Goal: Task Accomplishment & Management: Manage account settings

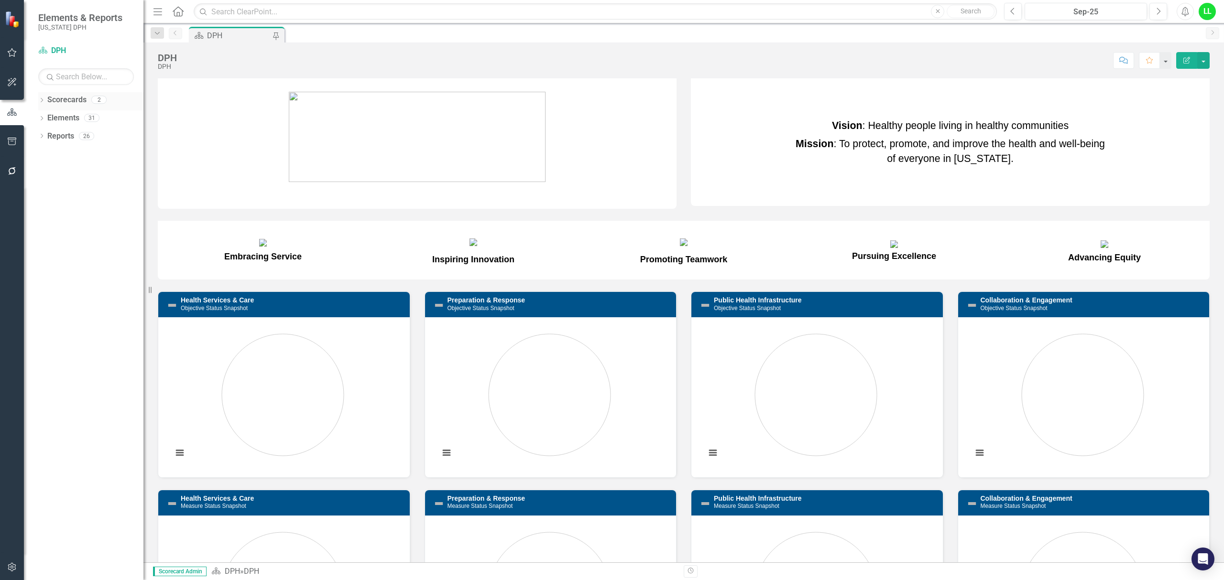
click at [56, 96] on link "Scorecards" at bounding box center [66, 100] width 39 height 11
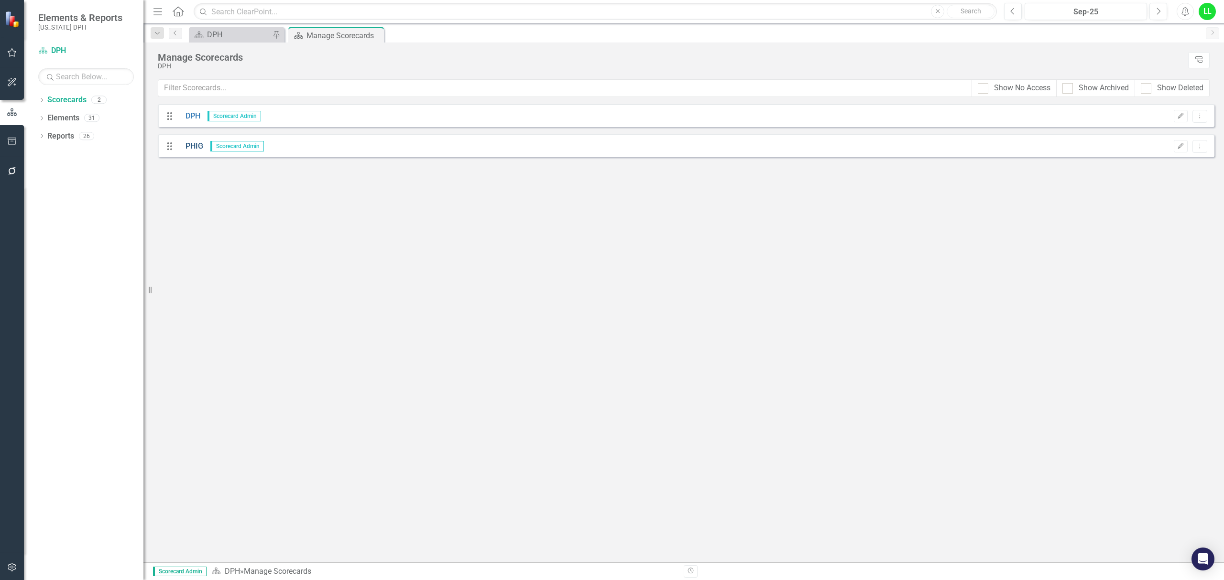
click at [191, 145] on link "PHIG" at bounding box center [190, 146] width 25 height 11
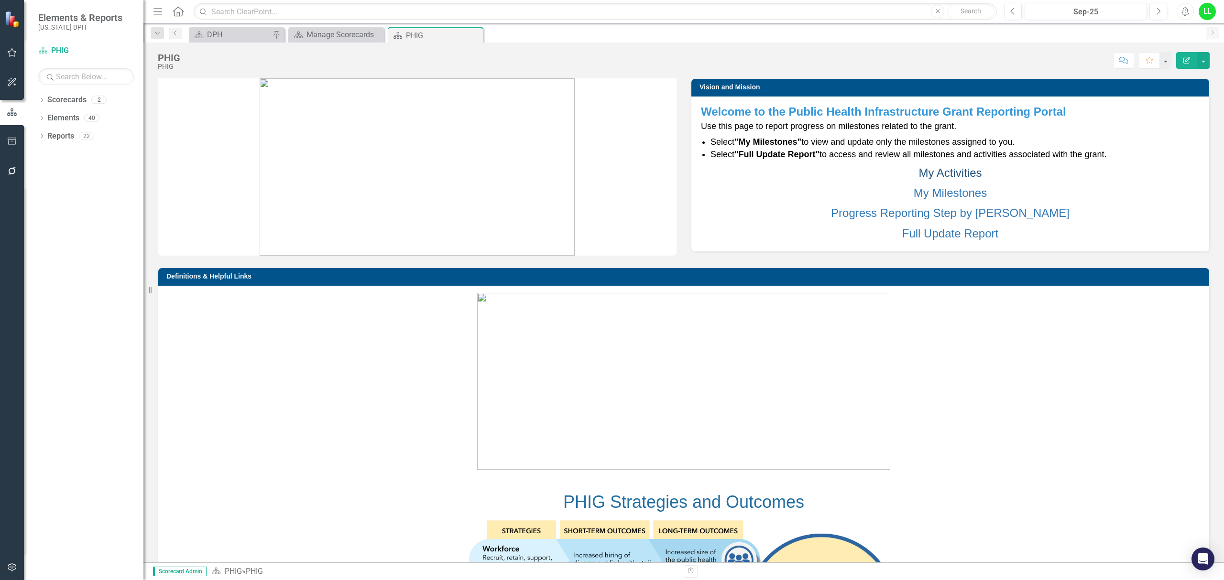
click at [947, 167] on link "My Activities" at bounding box center [949, 172] width 63 height 13
click at [953, 191] on link "My Milestones" at bounding box center [949, 192] width 73 height 13
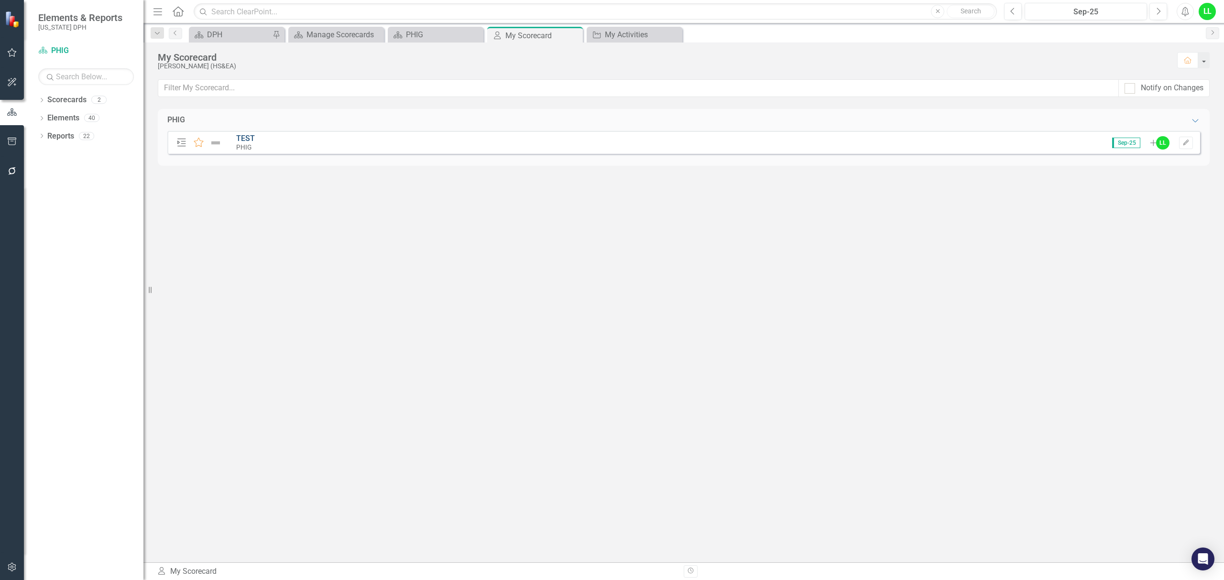
click at [242, 139] on link "TEST" at bounding box center [245, 138] width 19 height 9
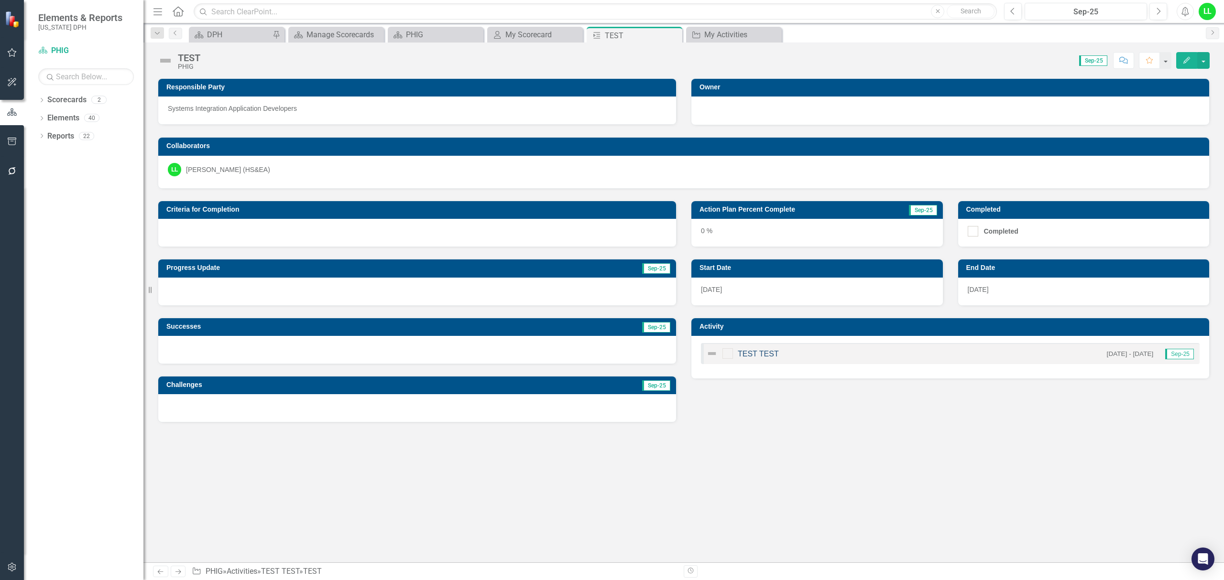
click at [766, 354] on link "TEST TEST" at bounding box center [757, 354] width 41 height 8
click at [1205, 62] on button "button" at bounding box center [1203, 60] width 12 height 17
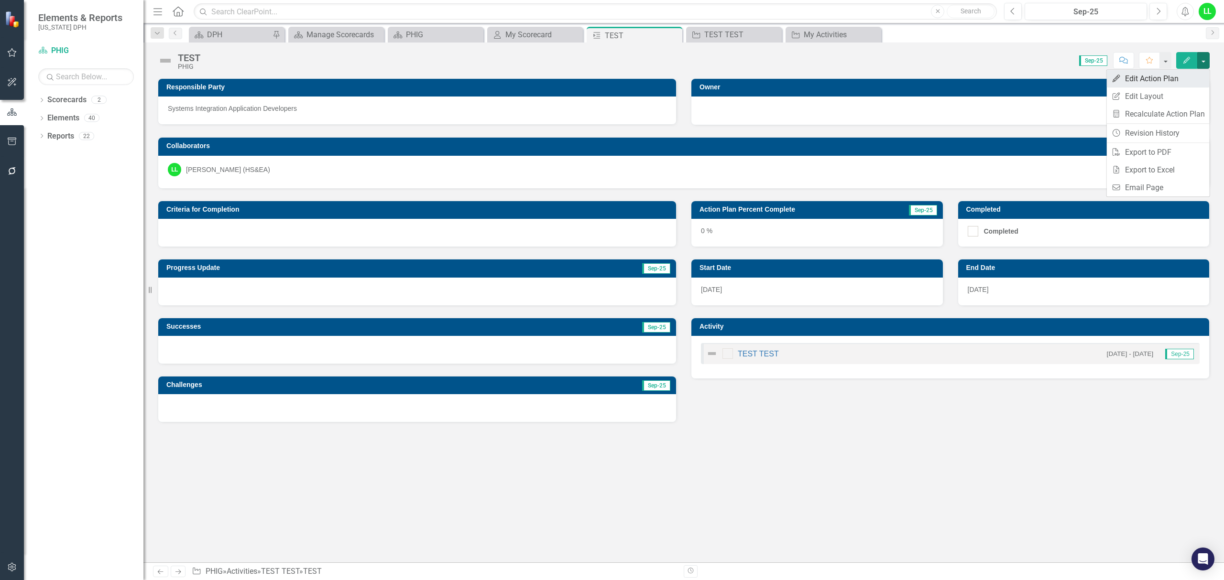
click at [1165, 77] on link "Edit Edit Action Plan" at bounding box center [1157, 79] width 103 height 18
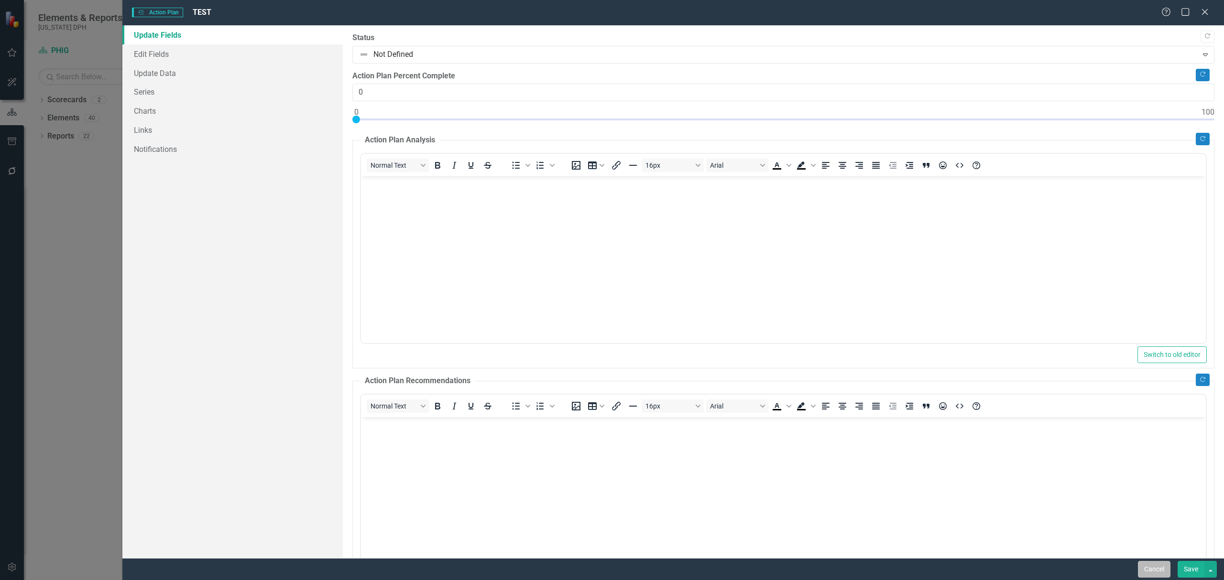
click at [1152, 574] on button "Cancel" at bounding box center [1154, 569] width 33 height 17
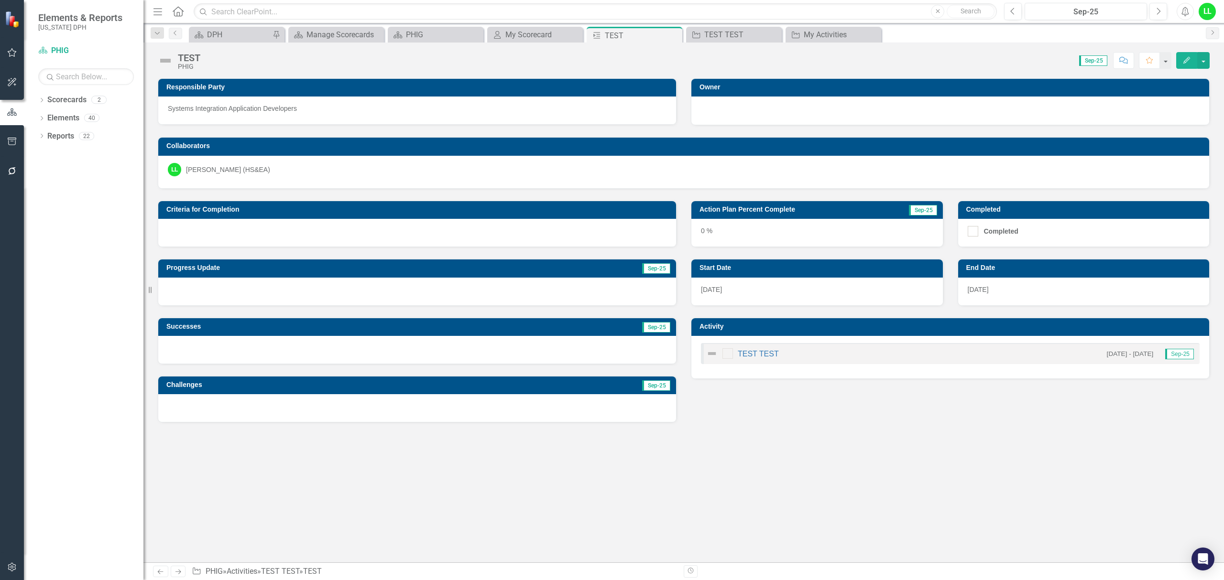
click at [750, 351] on div "TEST TEST" at bounding box center [742, 353] width 73 height 11
click at [749, 354] on link "TEST TEST" at bounding box center [757, 354] width 41 height 8
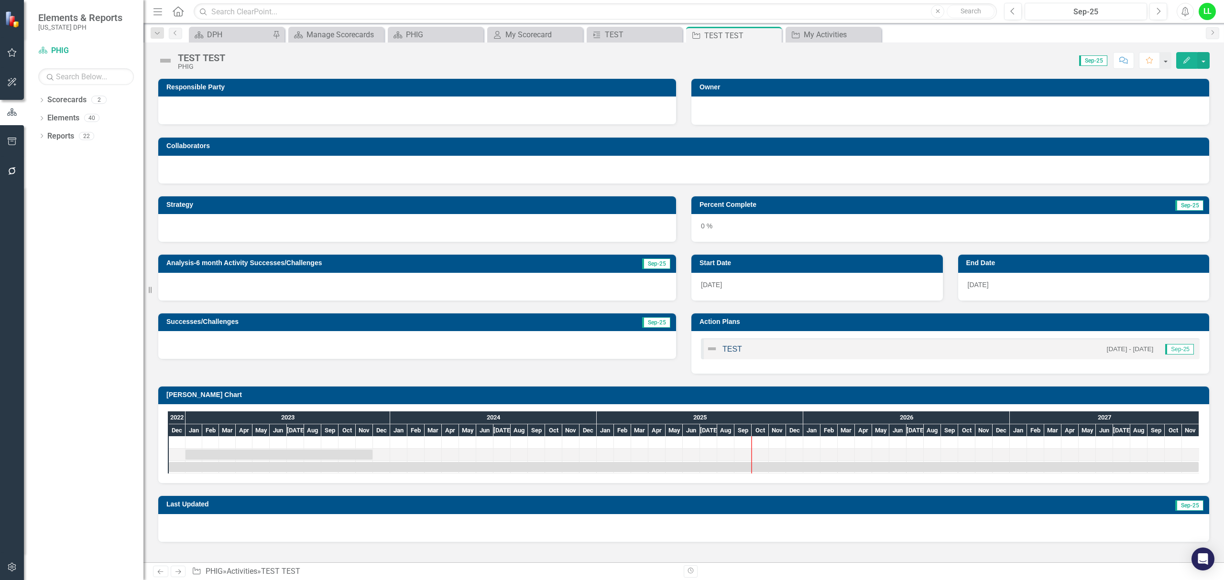
click at [733, 347] on link "TEST" at bounding box center [732, 349] width 20 height 8
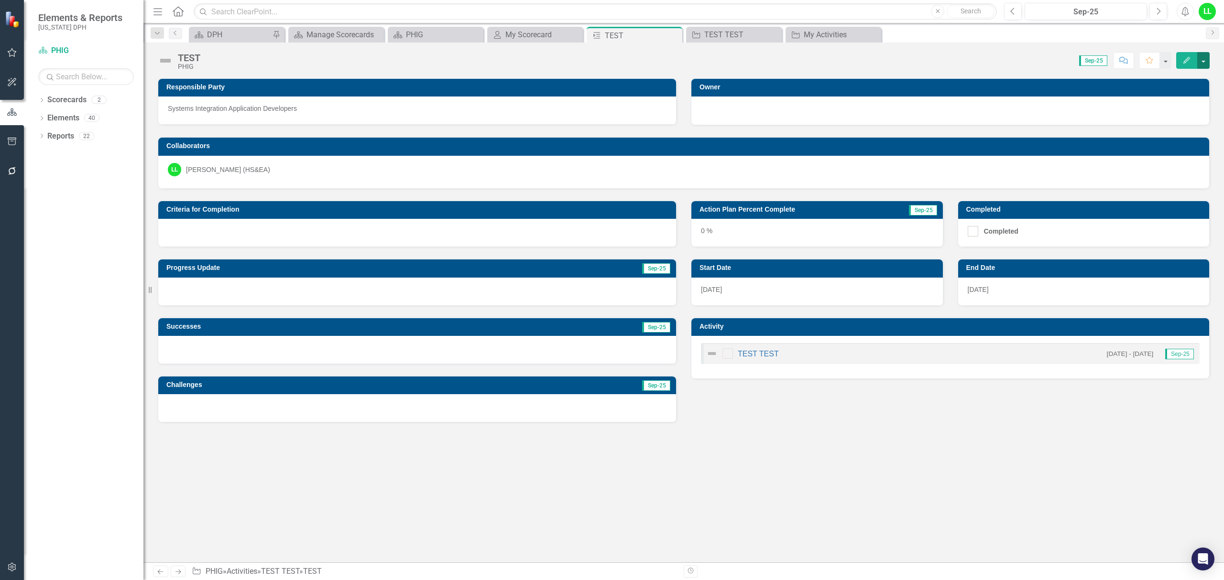
click at [1203, 56] on button "button" at bounding box center [1203, 60] width 12 height 17
click at [1146, 77] on link "Edit Edit Action Plan" at bounding box center [1157, 79] width 103 height 18
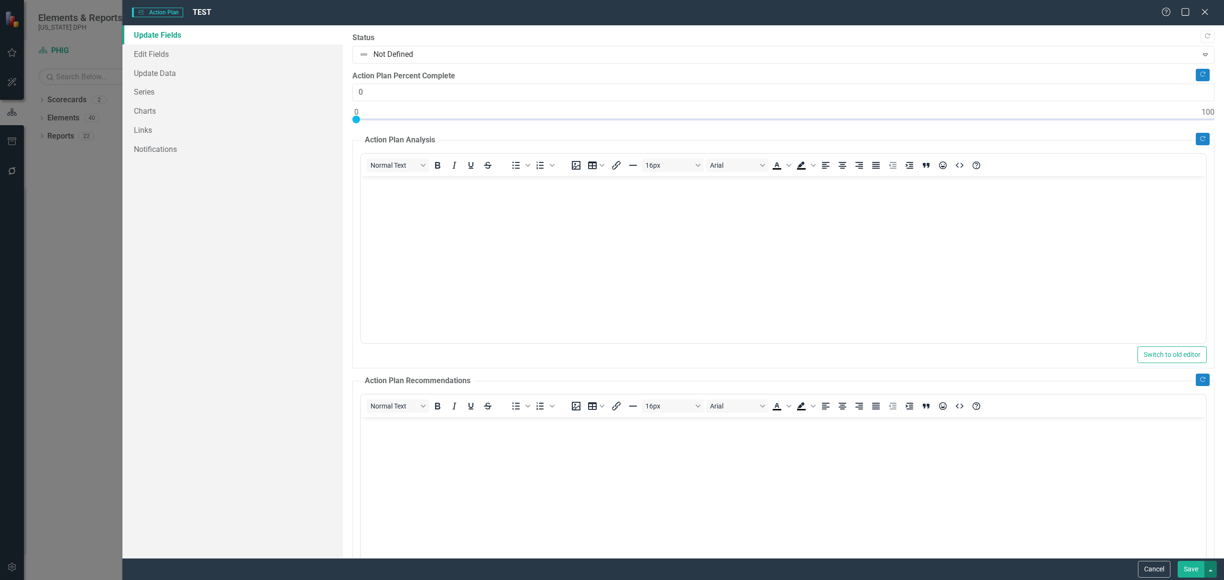
click at [1205, 572] on button "button" at bounding box center [1210, 569] width 12 height 17
click at [1101, 316] on body "Rich Text Area. Press ALT-0 for help." at bounding box center [782, 247] width 845 height 143
click at [152, 54] on link "Edit Fields" at bounding box center [232, 53] width 220 height 19
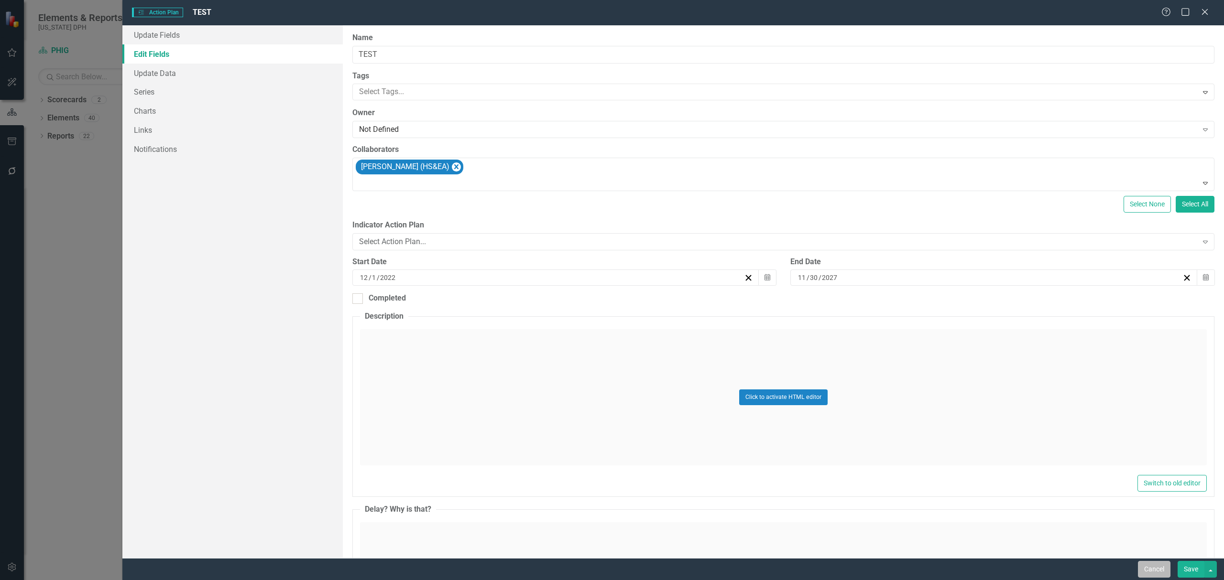
click at [1150, 572] on button "Cancel" at bounding box center [1154, 569] width 33 height 17
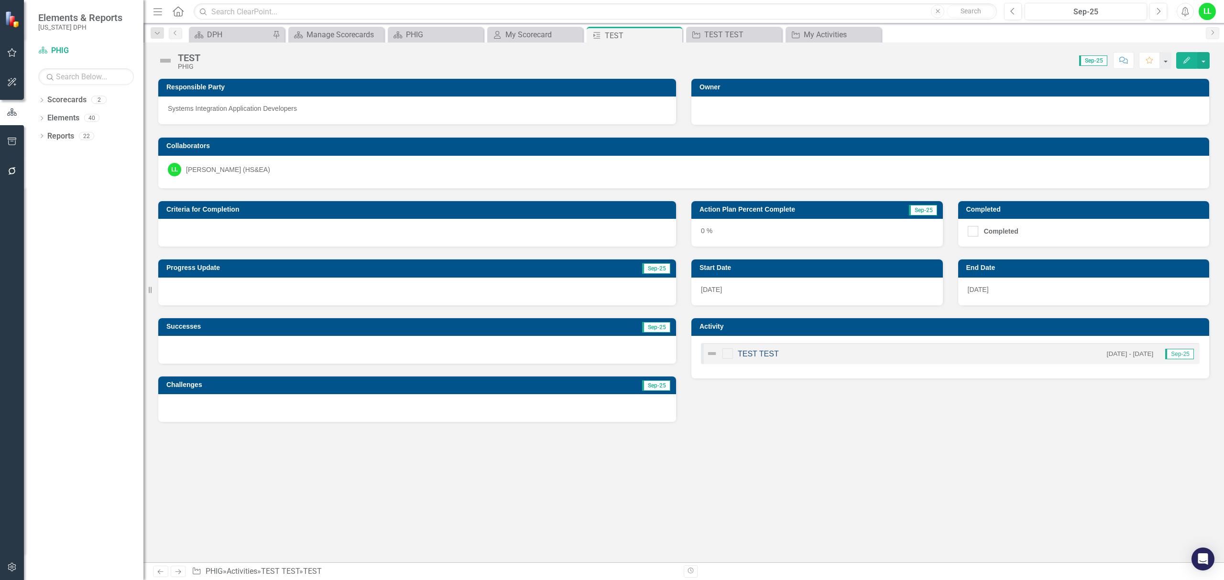
click at [755, 352] on link "TEST TEST" at bounding box center [757, 354] width 41 height 8
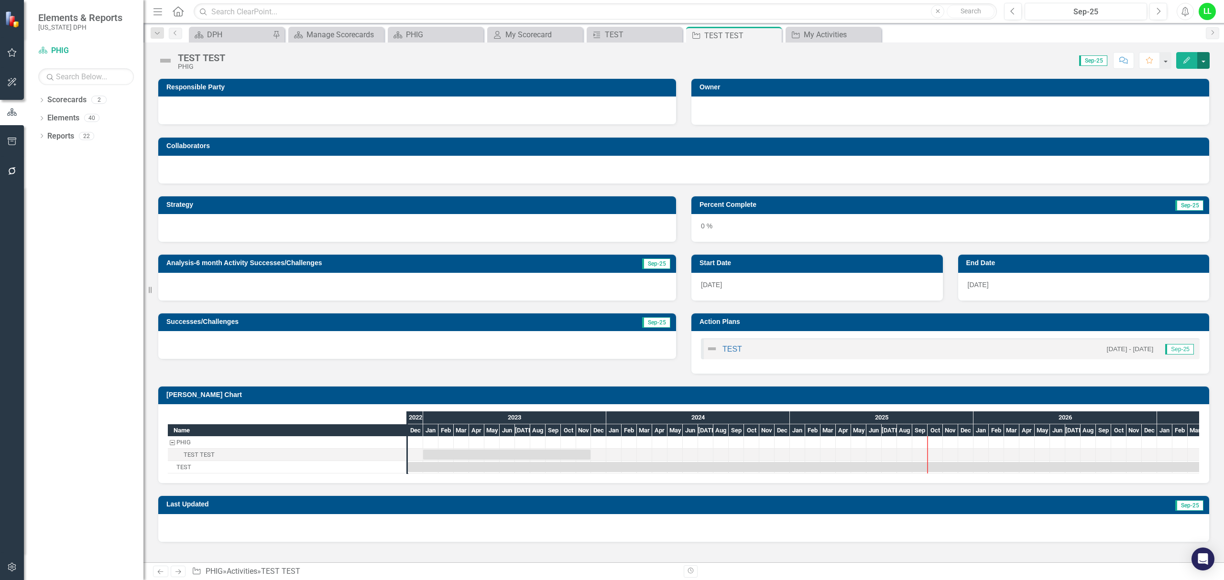
click at [1205, 58] on button "button" at bounding box center [1203, 60] width 12 height 17
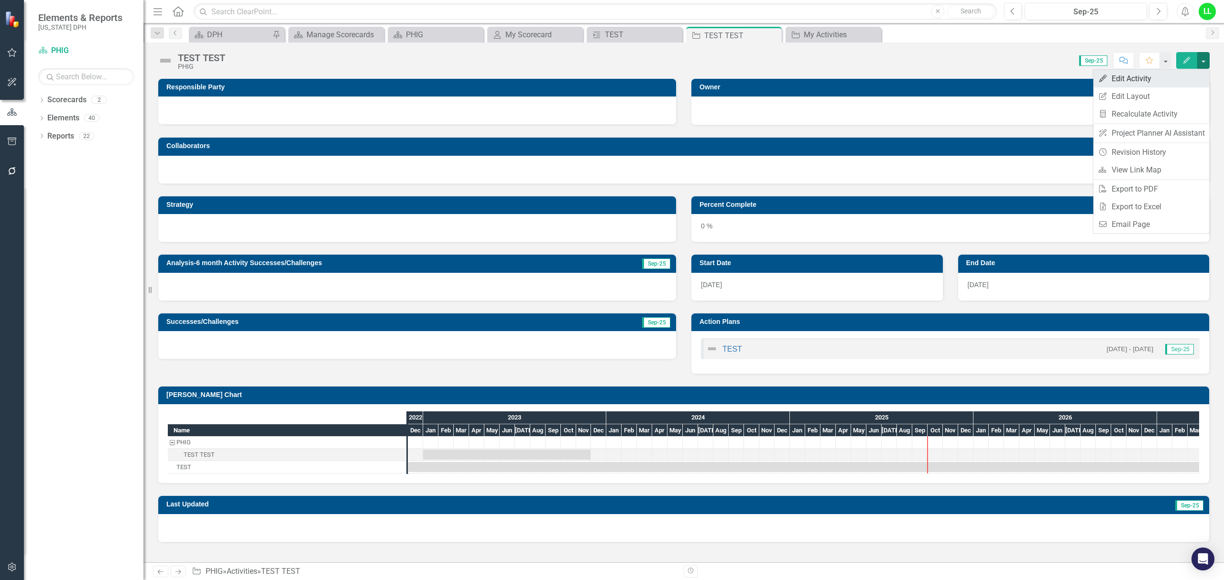
click at [1129, 74] on link "Edit Edit Activity" at bounding box center [1151, 79] width 116 height 18
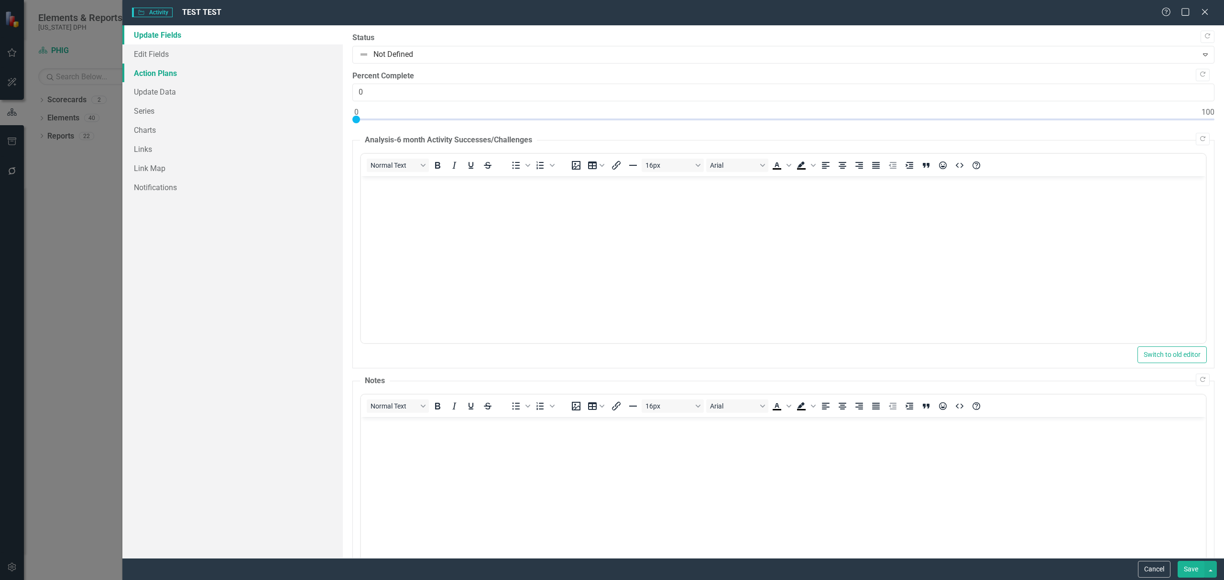
click at [150, 71] on link "Action Plans" at bounding box center [232, 73] width 220 height 19
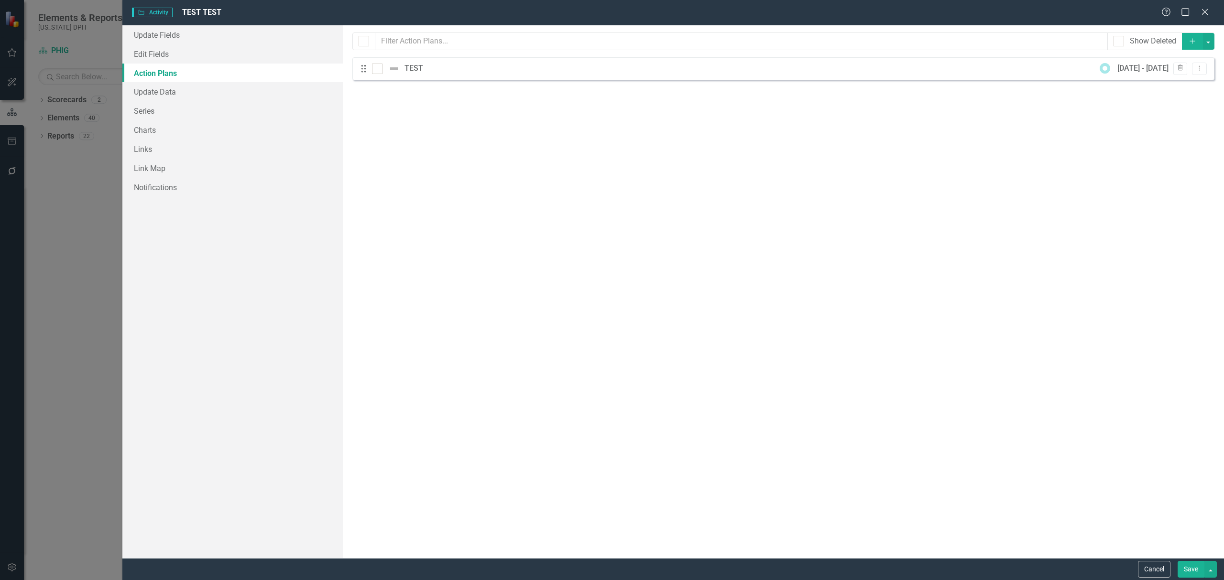
click at [1188, 39] on icon "Add" at bounding box center [1192, 41] width 9 height 7
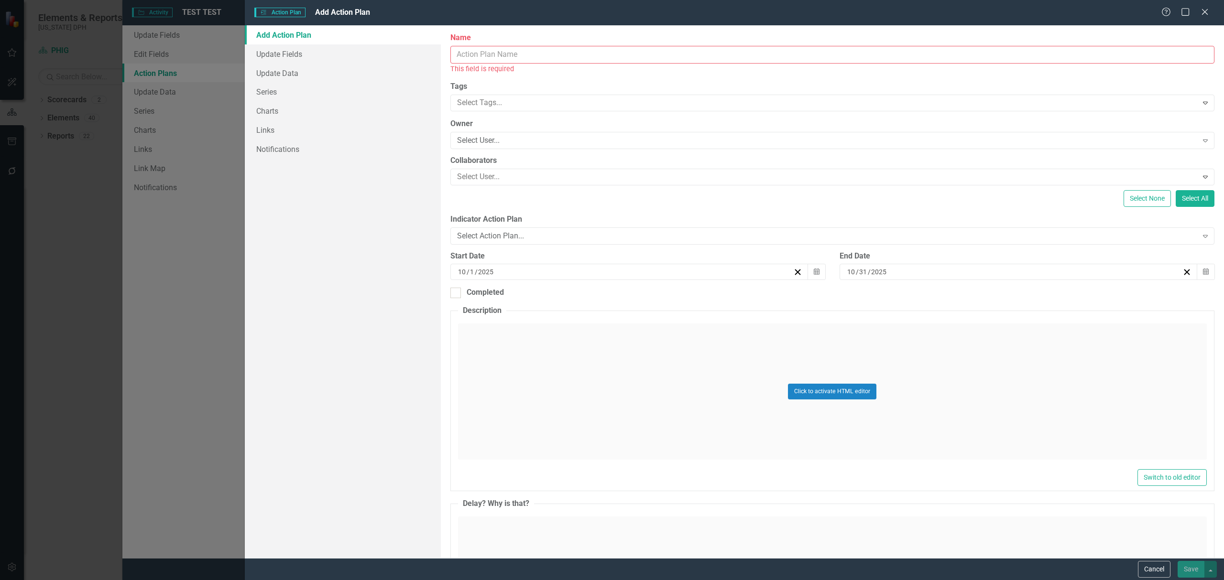
click at [516, 54] on input "Name" at bounding box center [832, 55] width 764 height 18
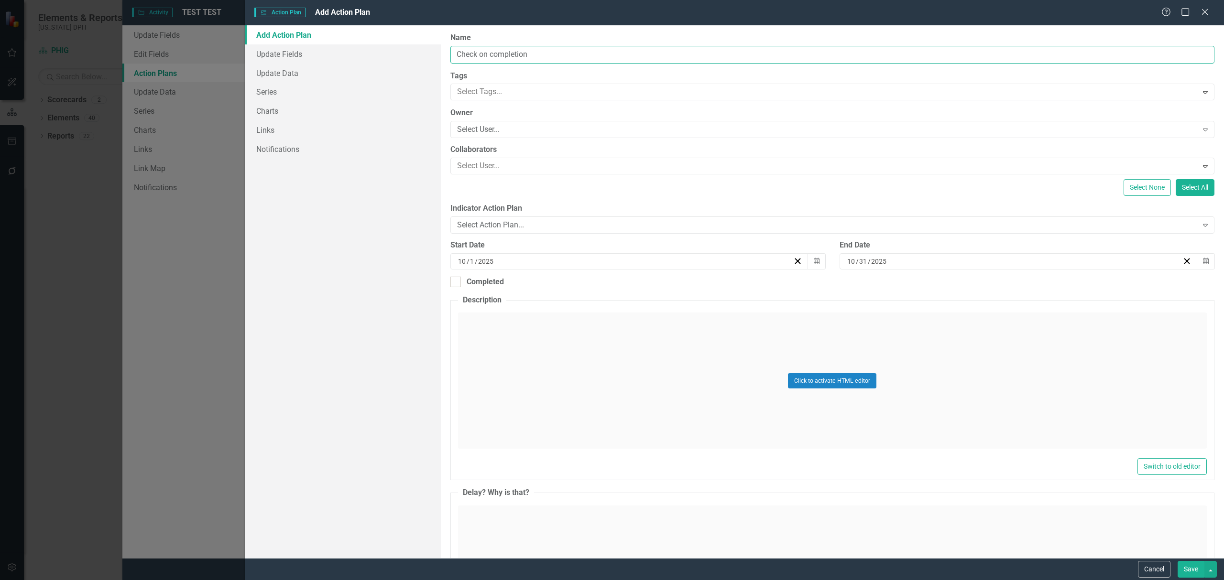
type input "Check on completion"
click at [884, 259] on div "[DATE]" at bounding box center [1014, 262] width 336 height 10
click at [1190, 568] on button "Save" at bounding box center [1190, 569] width 27 height 17
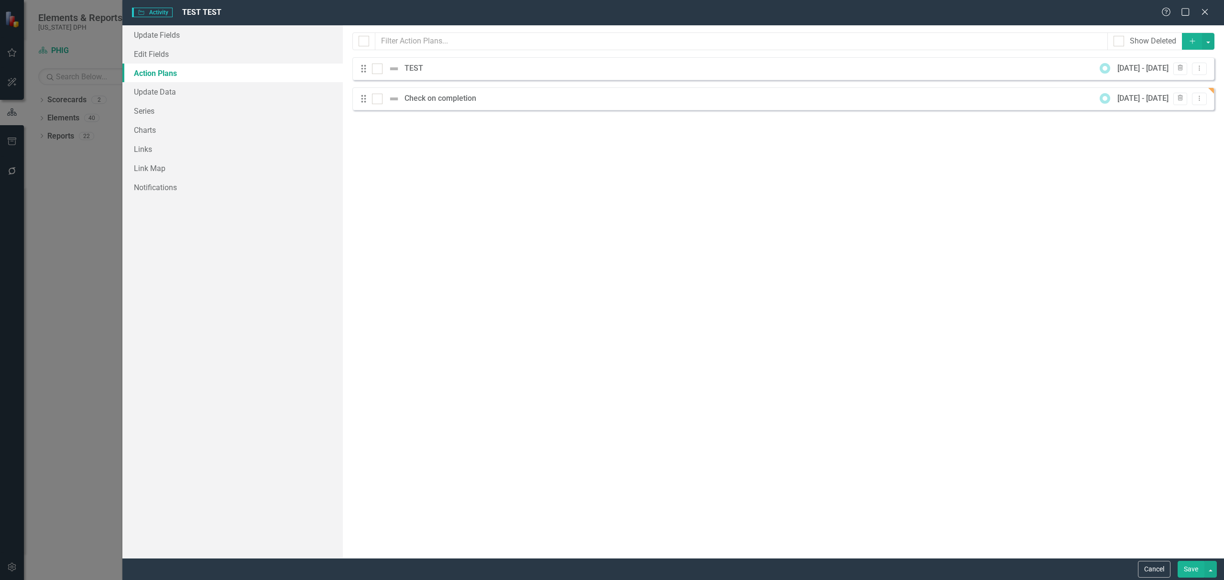
click at [406, 96] on div "Check on completion" at bounding box center [442, 98] width 76 height 11
click at [428, 95] on div "Check on completion" at bounding box center [442, 98] width 76 height 11
click at [1183, 572] on button "Save" at bounding box center [1190, 569] width 27 height 17
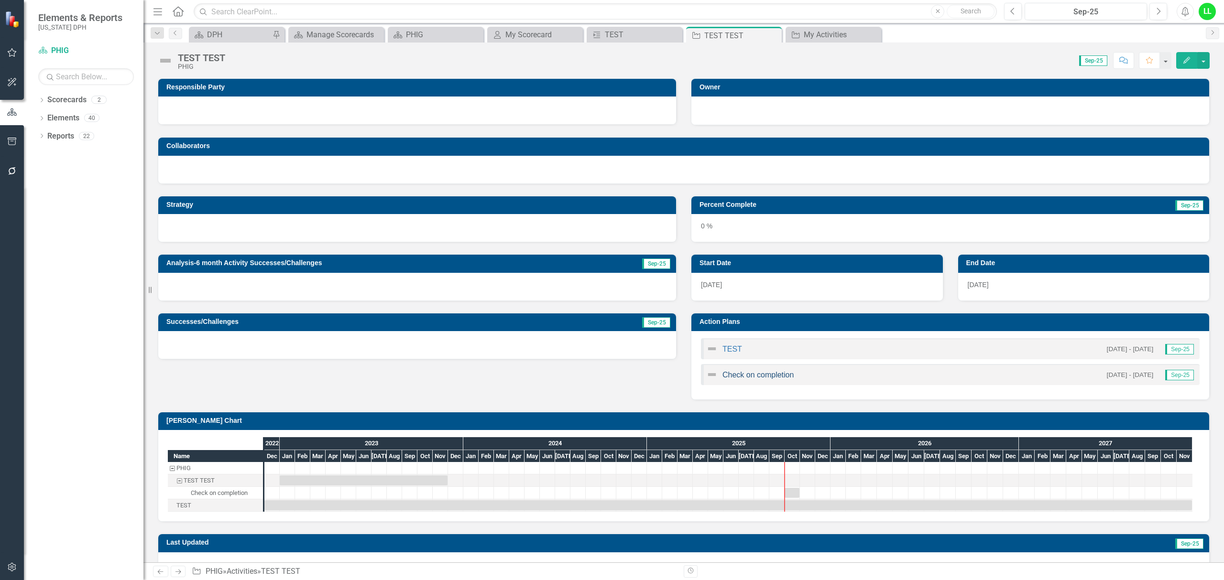
click at [740, 375] on link "Check on completion" at bounding box center [757, 375] width 71 height 8
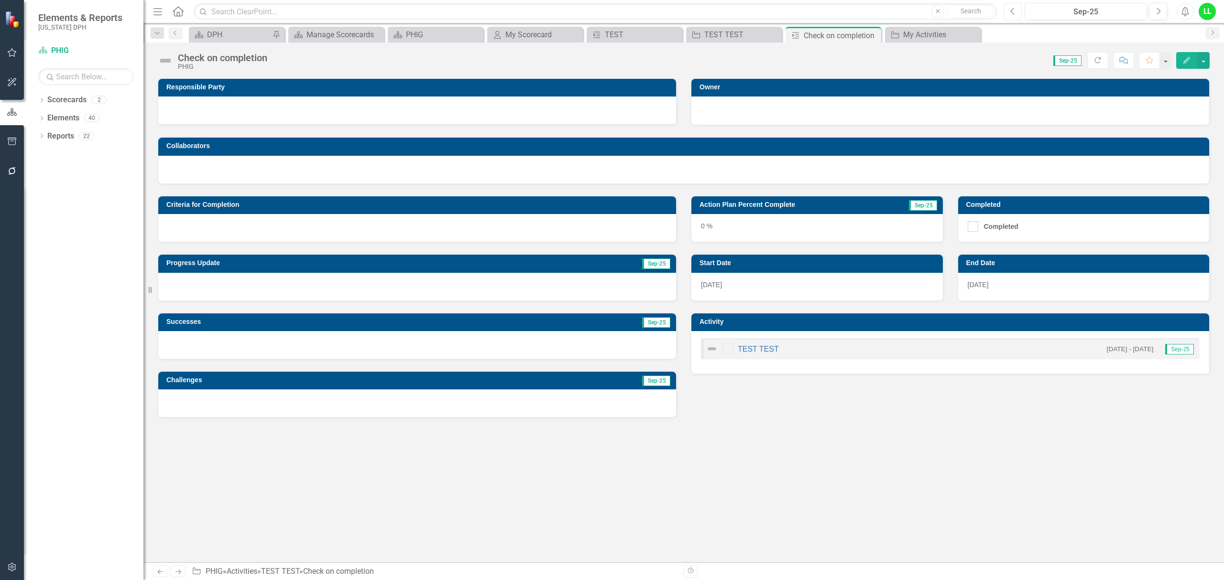
click at [1008, 8] on button "Previous" at bounding box center [1013, 11] width 18 height 17
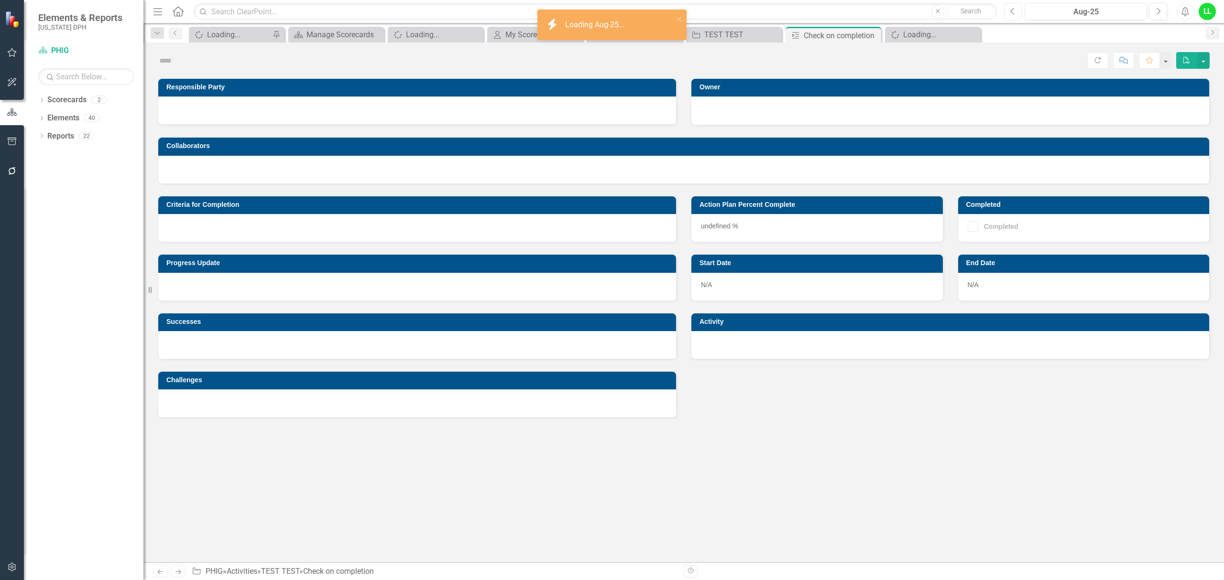
click at [1008, 8] on button "Previous" at bounding box center [1013, 11] width 18 height 17
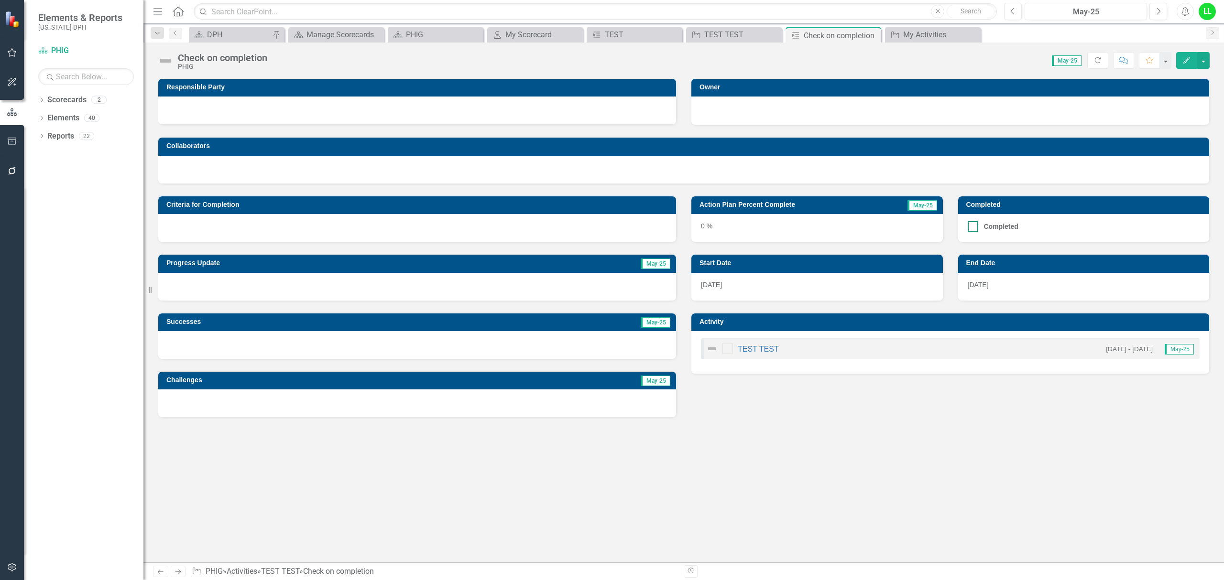
click at [970, 224] on input "Completed" at bounding box center [970, 224] width 6 height 6
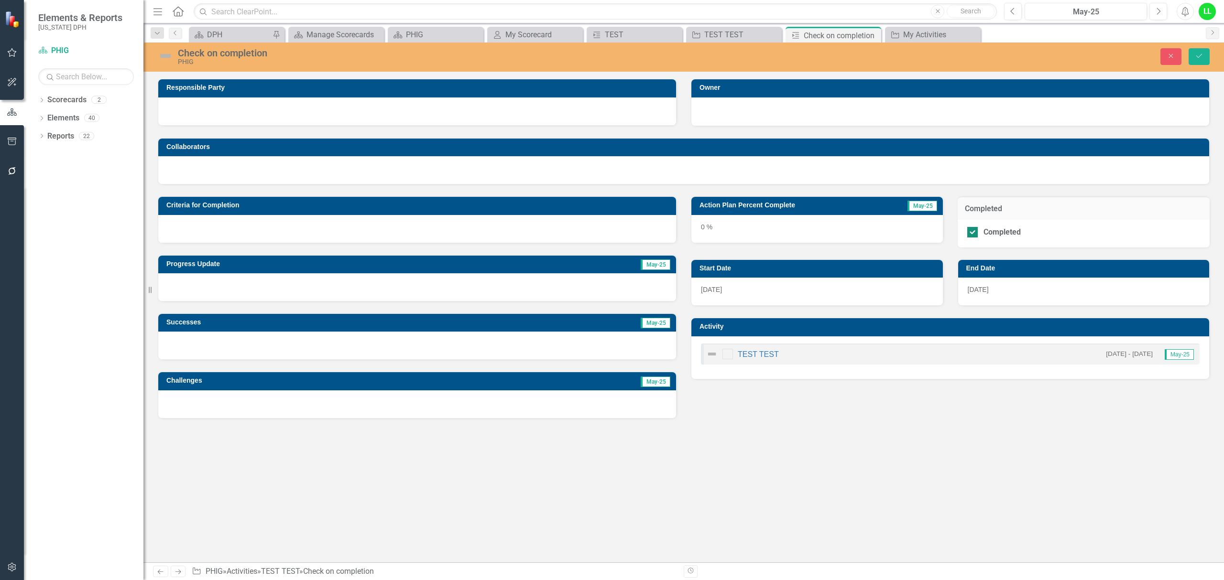
click at [1123, 229] on div "Completed" at bounding box center [1081, 232] width 228 height 11
click at [973, 229] on input "Completed" at bounding box center [970, 230] width 6 height 6
click at [971, 232] on input "Completed" at bounding box center [970, 230] width 6 height 6
click at [985, 207] on h3 "Completed" at bounding box center [1084, 209] width 238 height 9
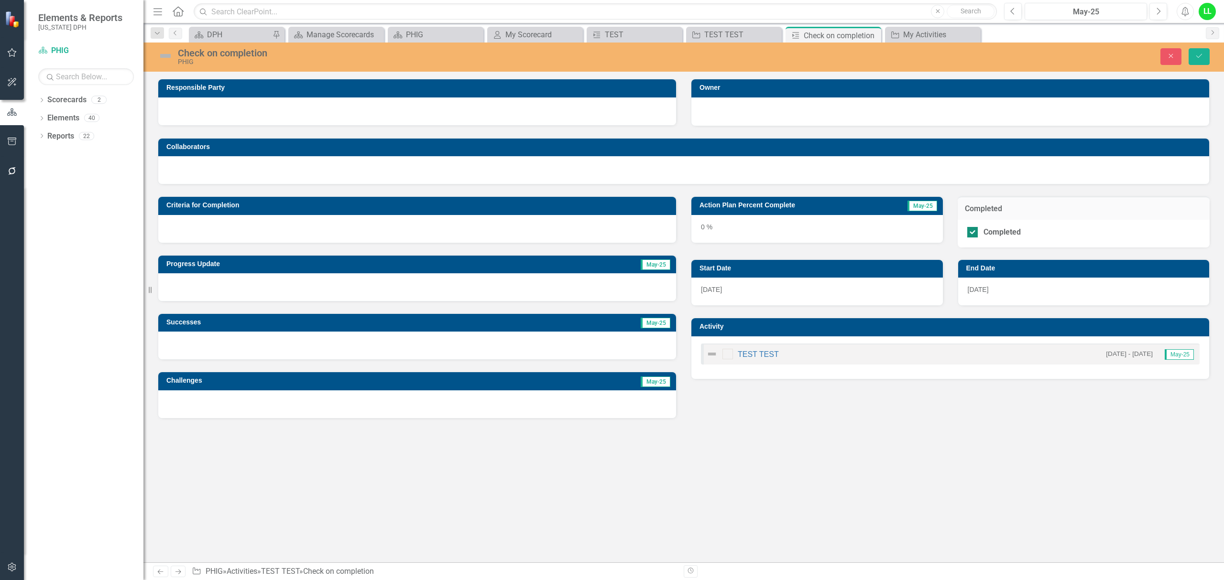
click at [987, 232] on div "Completed" at bounding box center [1001, 232] width 37 height 0
click at [973, 233] on input "Completed" at bounding box center [970, 230] width 6 height 6
click at [987, 232] on div "Completed" at bounding box center [1001, 232] width 37 height 0
click at [973, 233] on input "Completed" at bounding box center [970, 230] width 6 height 6
checkbox input "true"
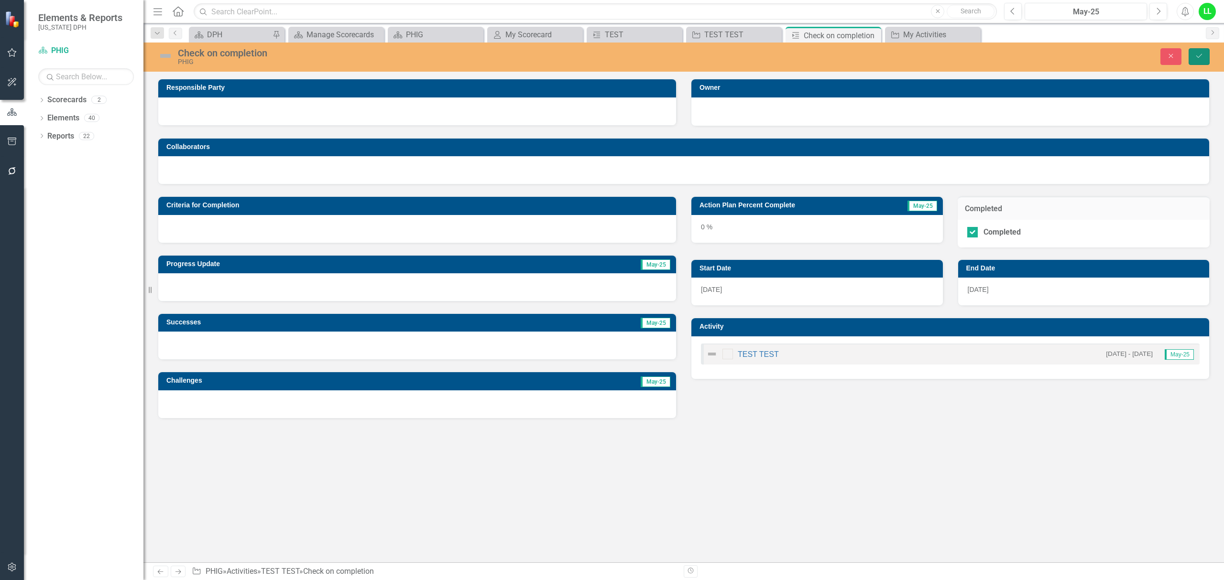
click at [1197, 53] on icon "Save" at bounding box center [1198, 56] width 9 height 7
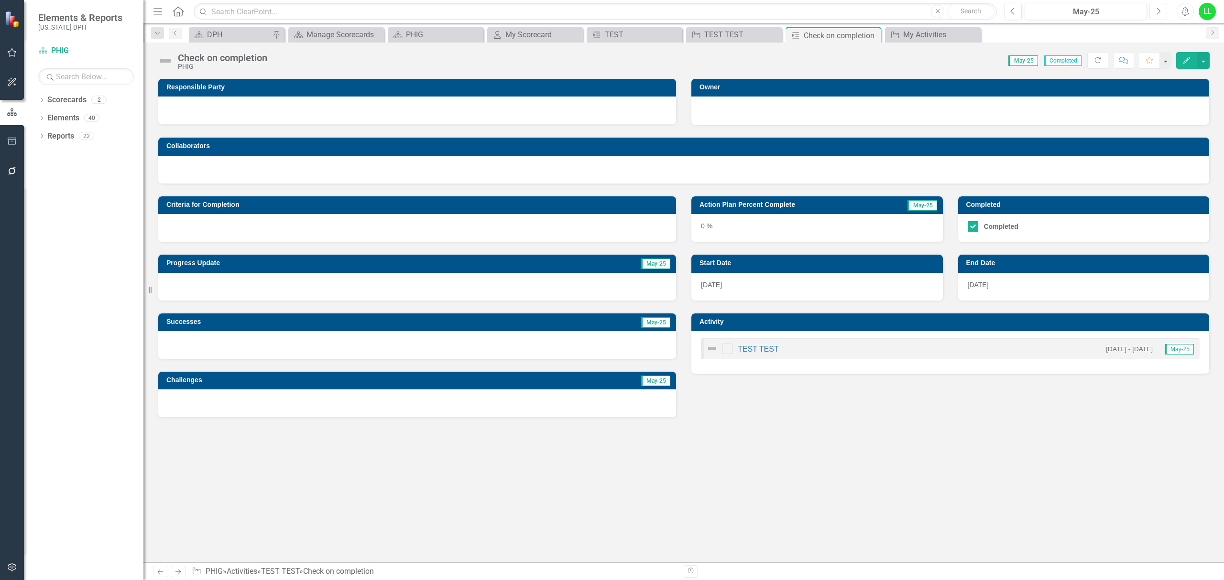
click at [1157, 8] on icon "Next" at bounding box center [1157, 11] width 5 height 9
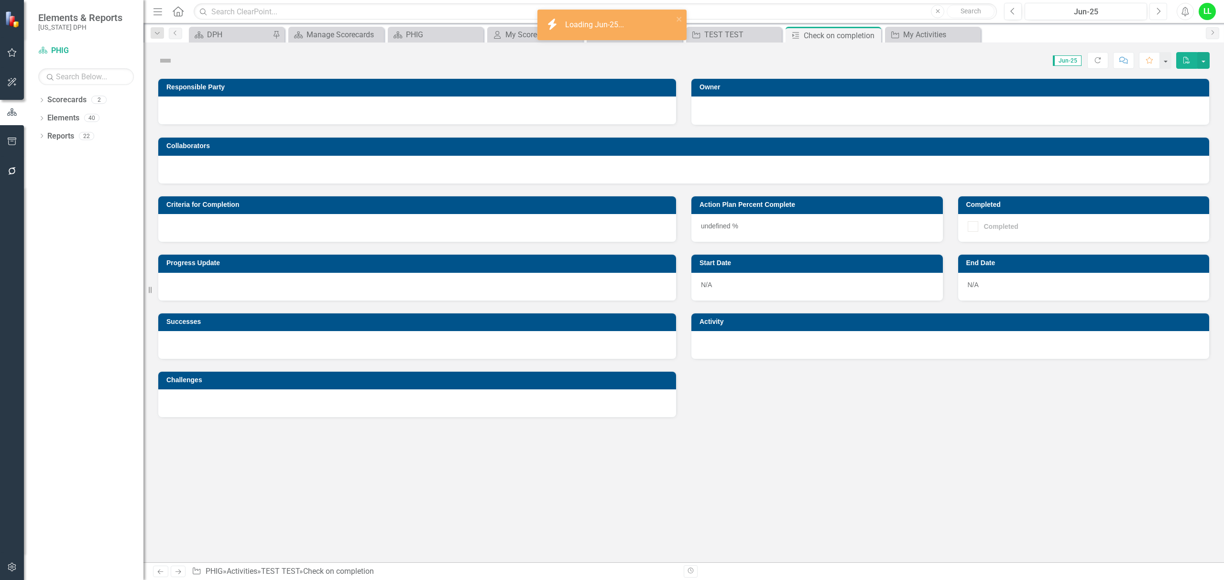
checkbox input "true"
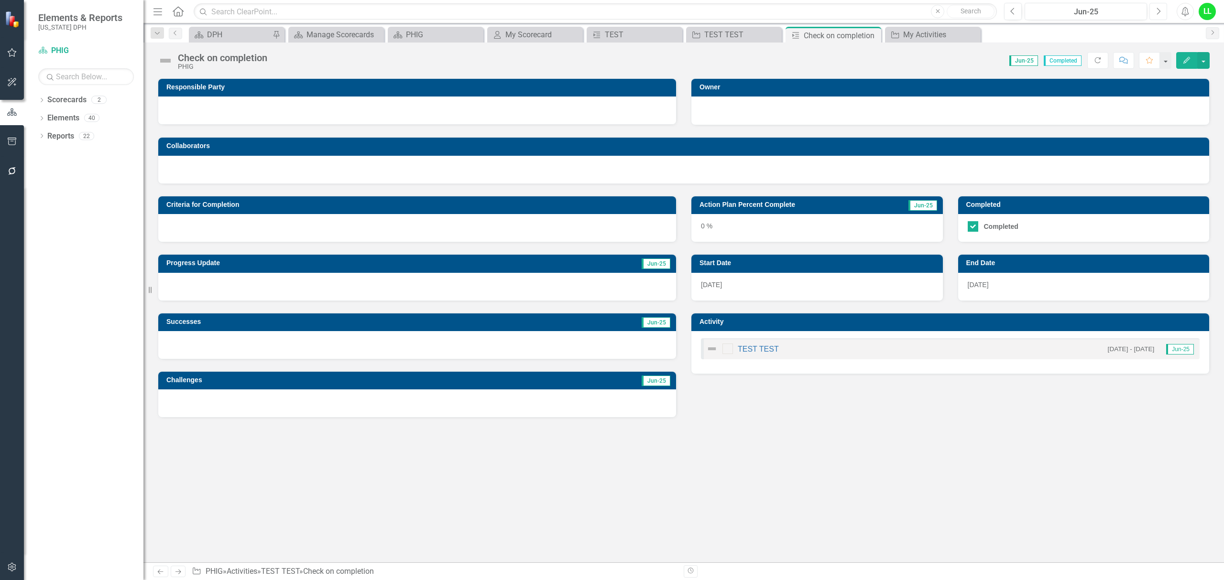
click at [1157, 8] on icon "Next" at bounding box center [1157, 11] width 5 height 9
click at [997, 227] on div "Completed" at bounding box center [1001, 227] width 34 height 0
click at [974, 225] on input "Completed" at bounding box center [970, 224] width 6 height 6
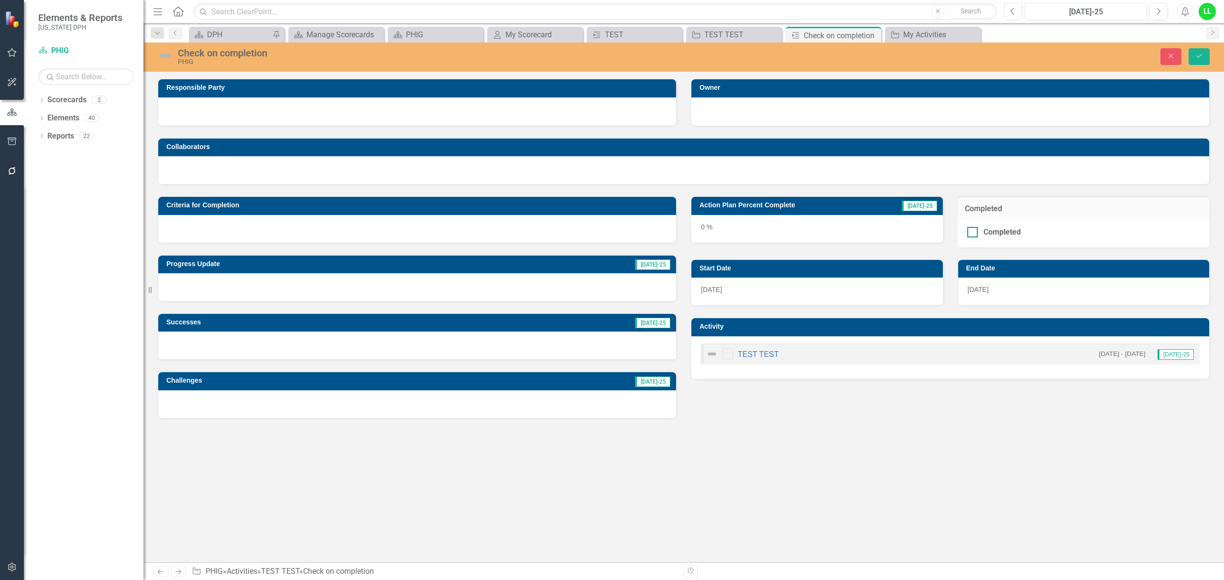
click at [997, 232] on div "Completed" at bounding box center [1001, 232] width 37 height 0
click at [973, 228] on input "Completed" at bounding box center [970, 230] width 6 height 6
checkbox input "true"
click at [1171, 56] on icon "button" at bounding box center [1171, 56] width 4 height 4
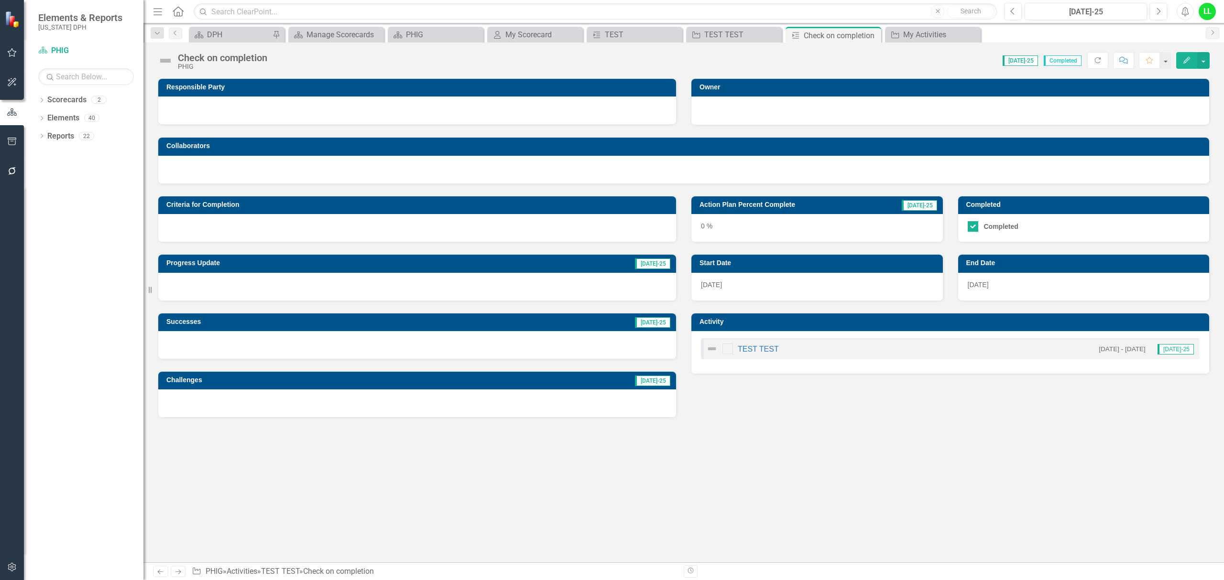
click at [1057, 477] on div "Responsible Party Owner Collaborators Criteria for Completion Progress Update […" at bounding box center [683, 320] width 1080 height 484
click at [1213, 32] on icon "Next" at bounding box center [1212, 33] width 8 height 6
click at [1152, 10] on button "Next" at bounding box center [1158, 11] width 18 height 17
click at [1064, 58] on span "Completed" at bounding box center [1062, 60] width 38 height 11
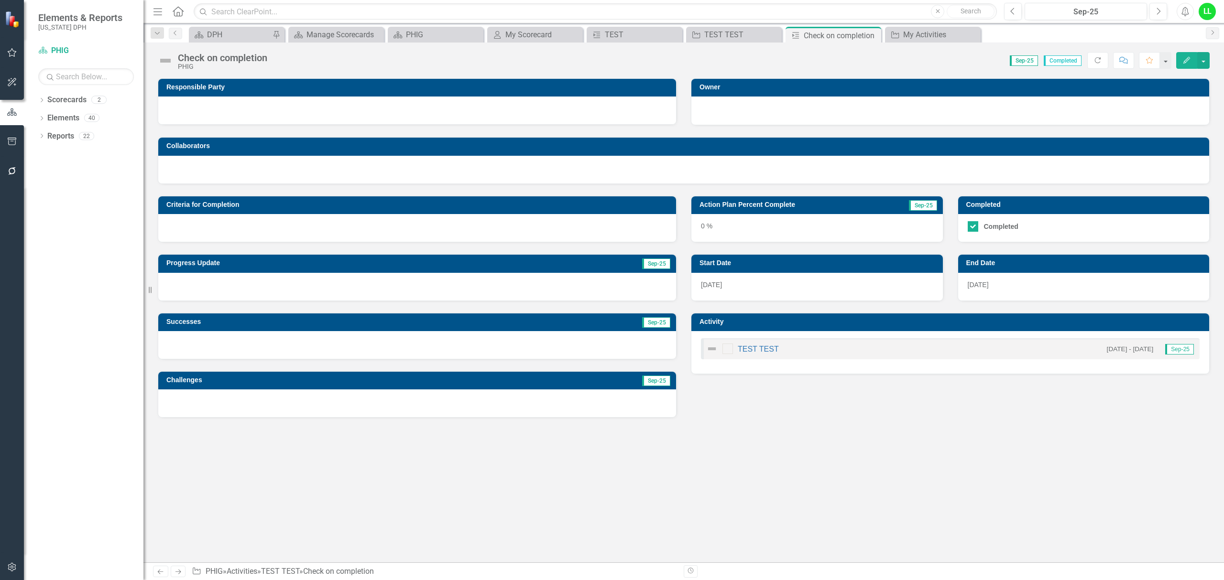
click at [899, 433] on div "Responsible Party Owner Collaborators Criteria for Completion Progress Update S…" at bounding box center [683, 320] width 1080 height 484
click at [764, 348] on link "TEST TEST" at bounding box center [757, 349] width 41 height 8
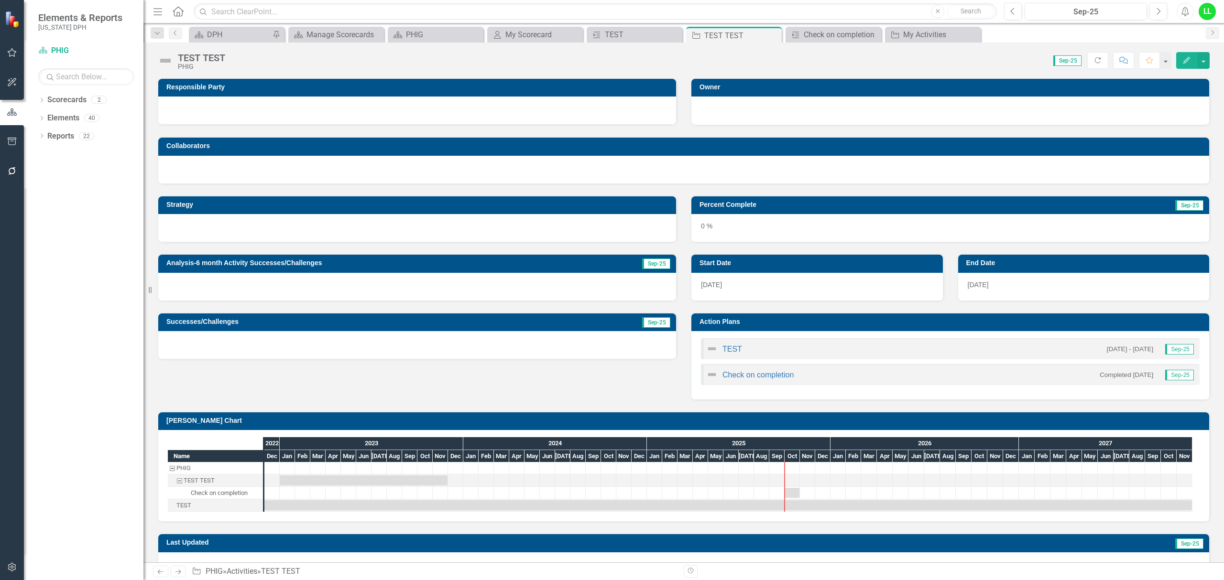
click at [1126, 373] on small "Completed [DATE]" at bounding box center [1126, 374] width 54 height 9
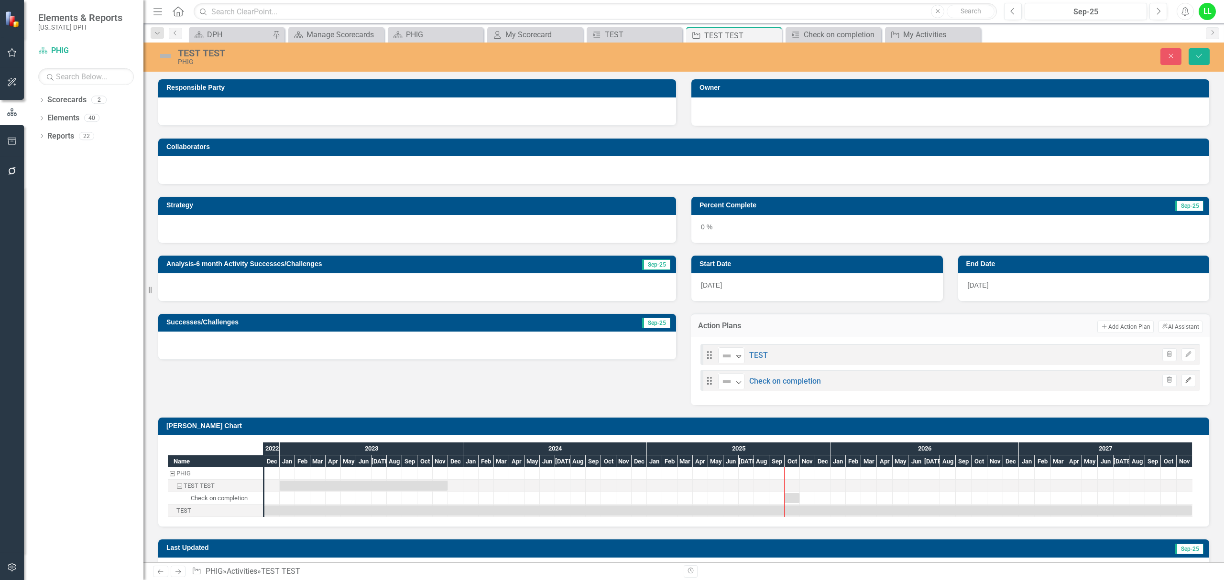
click at [1184, 380] on icon "Edit" at bounding box center [1187, 381] width 7 height 6
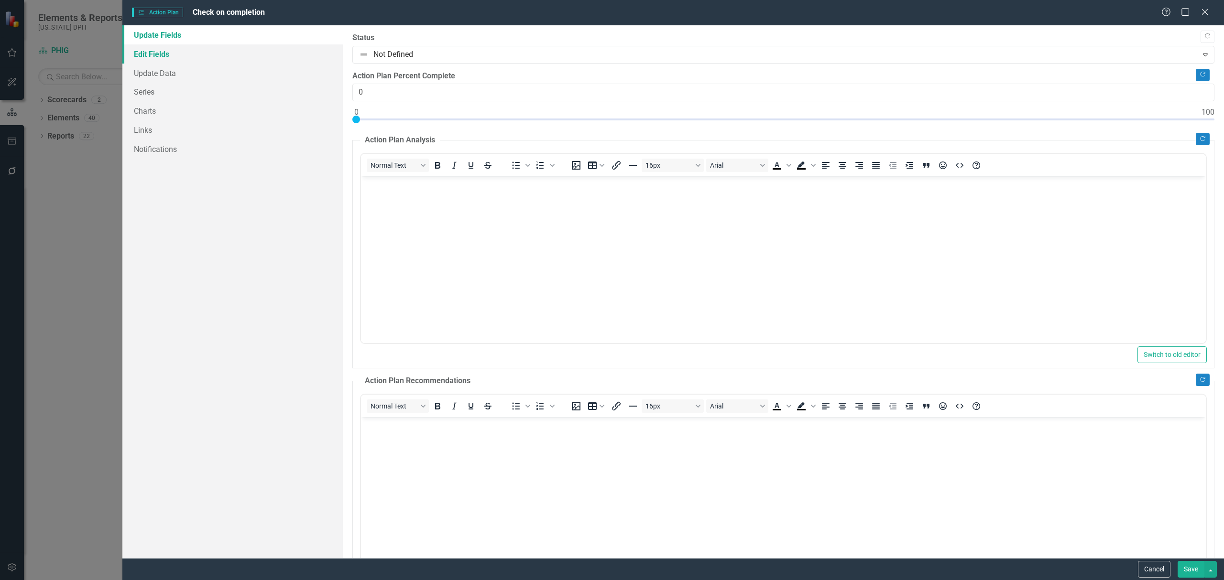
click at [158, 48] on link "Edit Fields" at bounding box center [232, 53] width 220 height 19
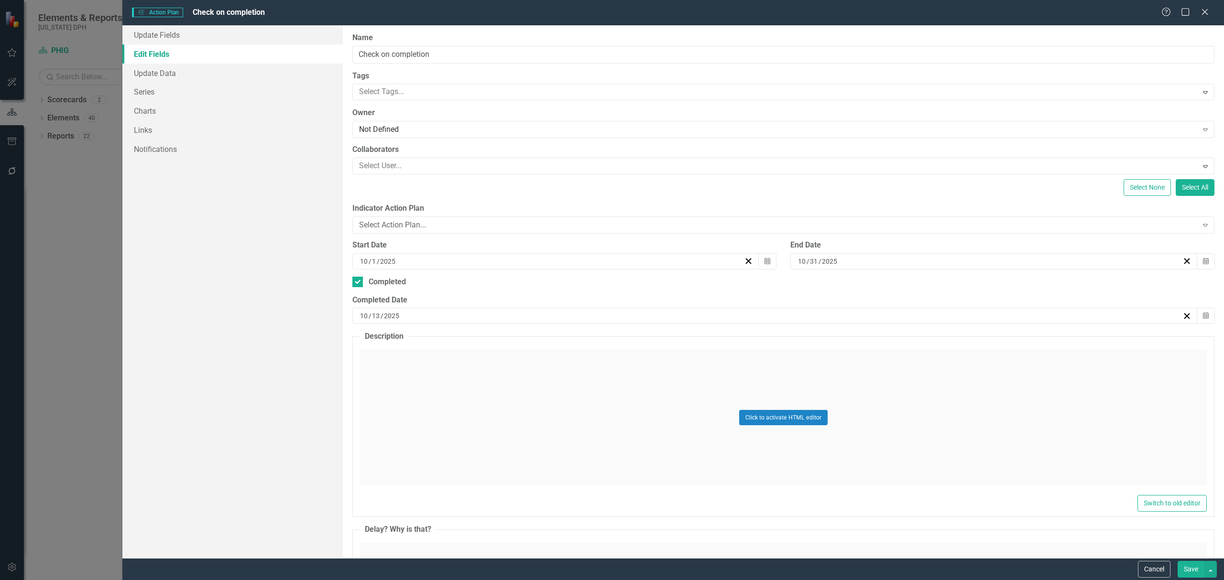
click at [399, 314] on input "2025" at bounding box center [391, 316] width 17 height 10
click at [376, 316] on input "13" at bounding box center [375, 316] width 9 height 10
type input "01"
click at [1190, 575] on button "Save" at bounding box center [1190, 569] width 27 height 17
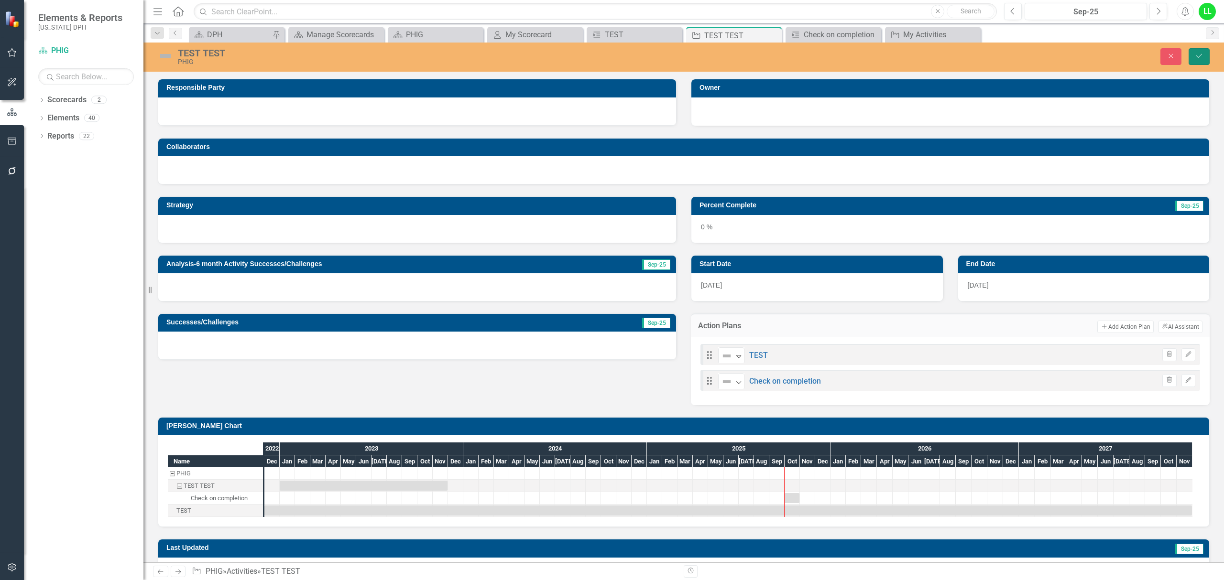
click at [1201, 54] on icon "Save" at bounding box center [1198, 56] width 9 height 7
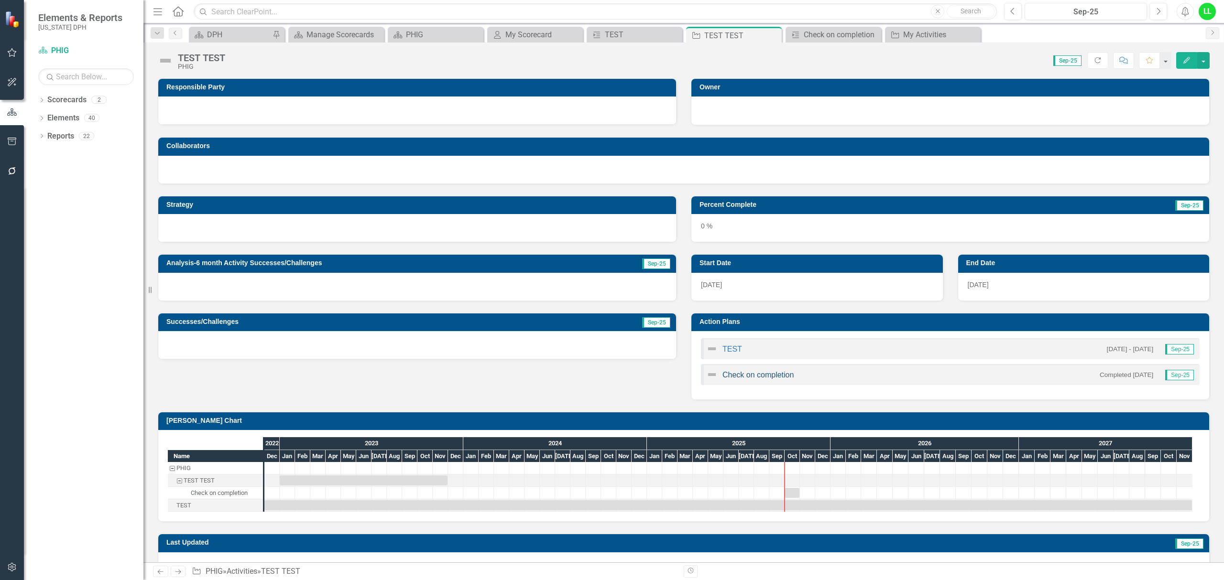
click at [737, 375] on link "Check on completion" at bounding box center [757, 375] width 71 height 8
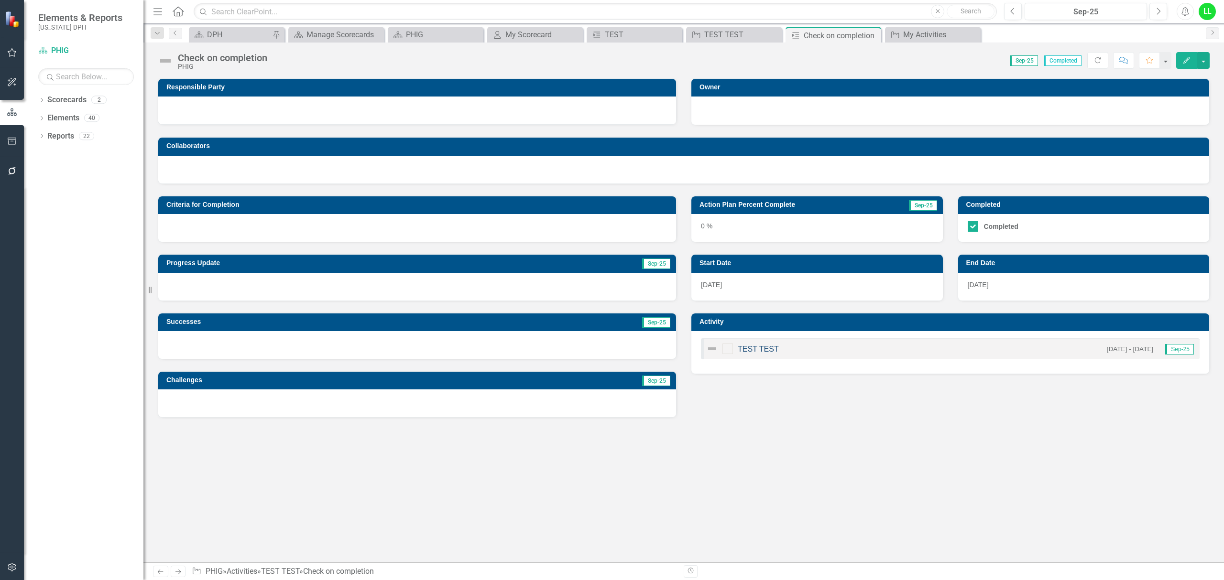
click at [750, 347] on link "TEST TEST" at bounding box center [757, 349] width 41 height 8
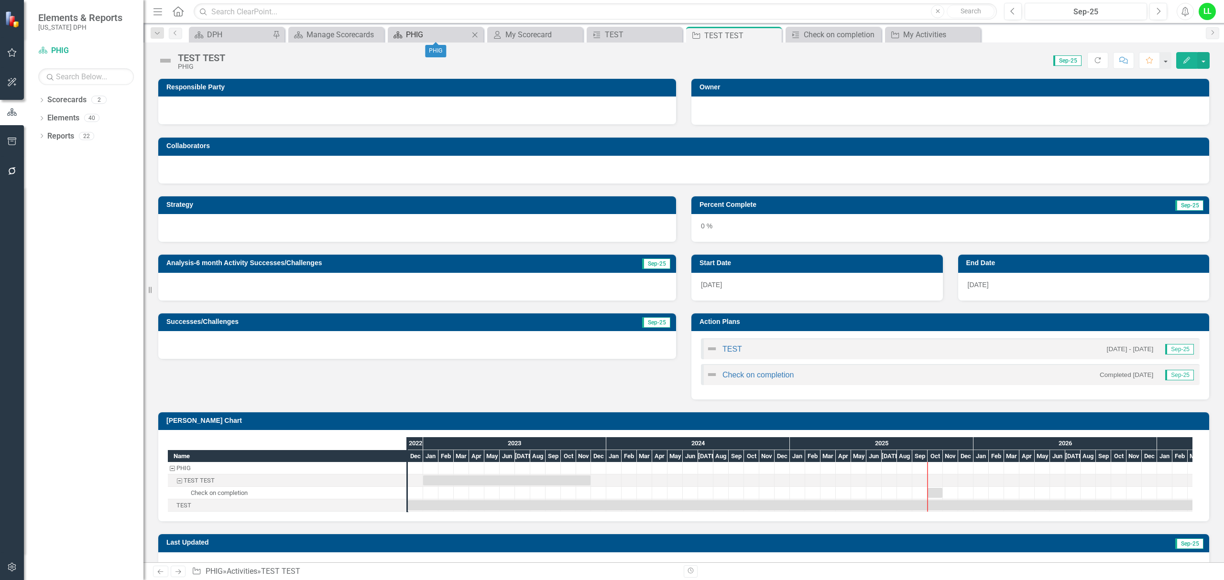
click at [425, 32] on div "PHIG" at bounding box center [437, 35] width 63 height 12
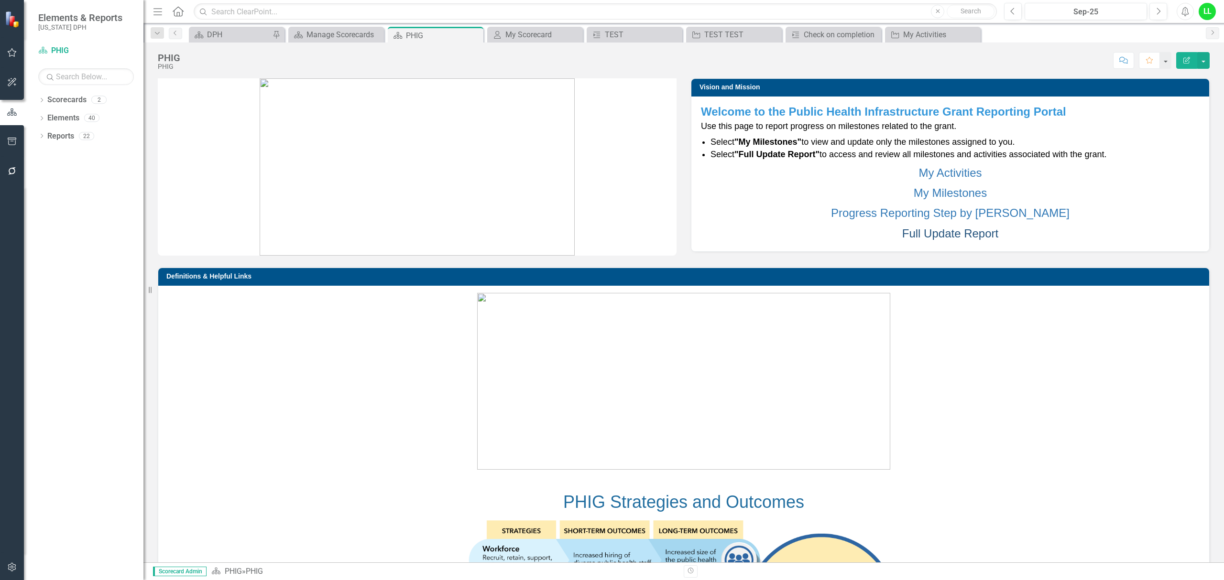
click at [935, 232] on link "Full Update Report" at bounding box center [950, 233] width 96 height 13
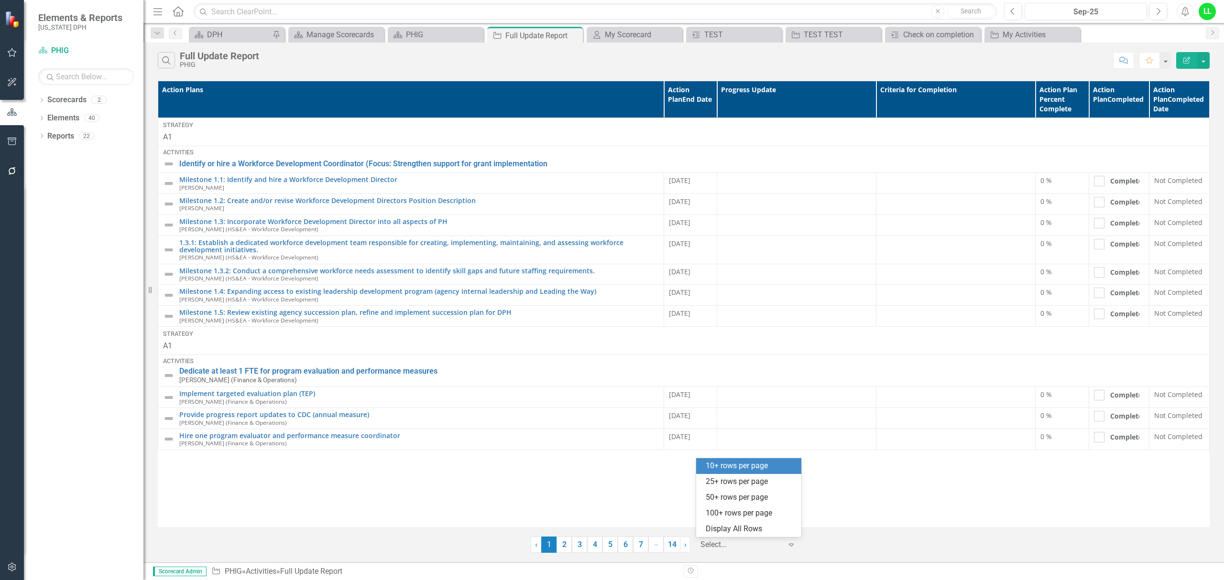
click at [792, 547] on icon "Expand" at bounding box center [791, 545] width 10 height 8
click at [726, 524] on div "Display All Rows" at bounding box center [750, 529] width 90 height 11
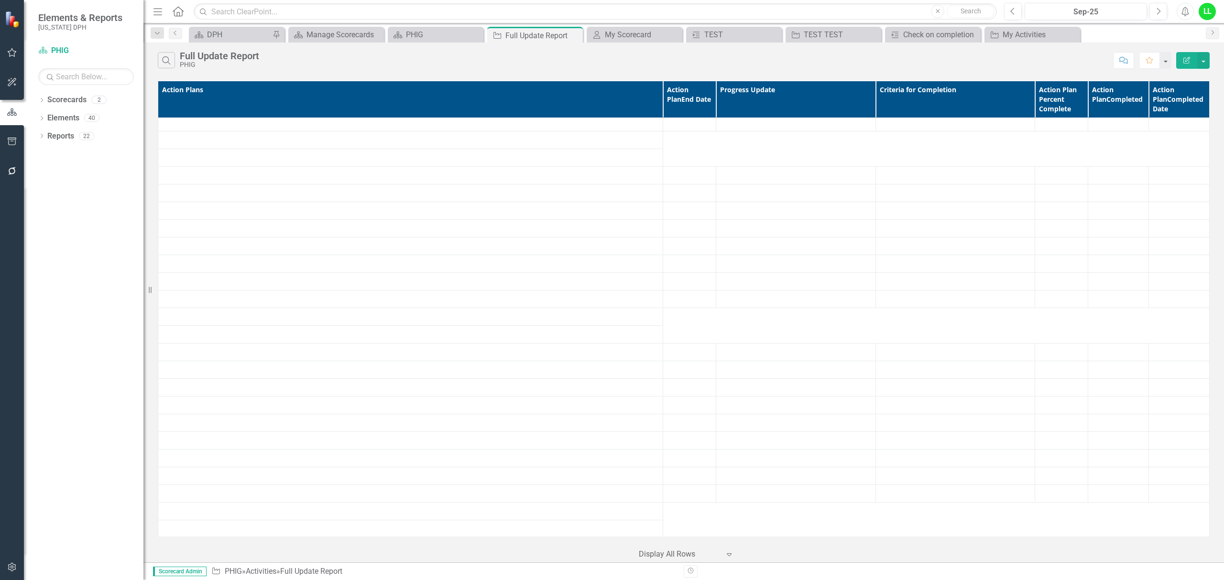
scroll to position [1721, 0]
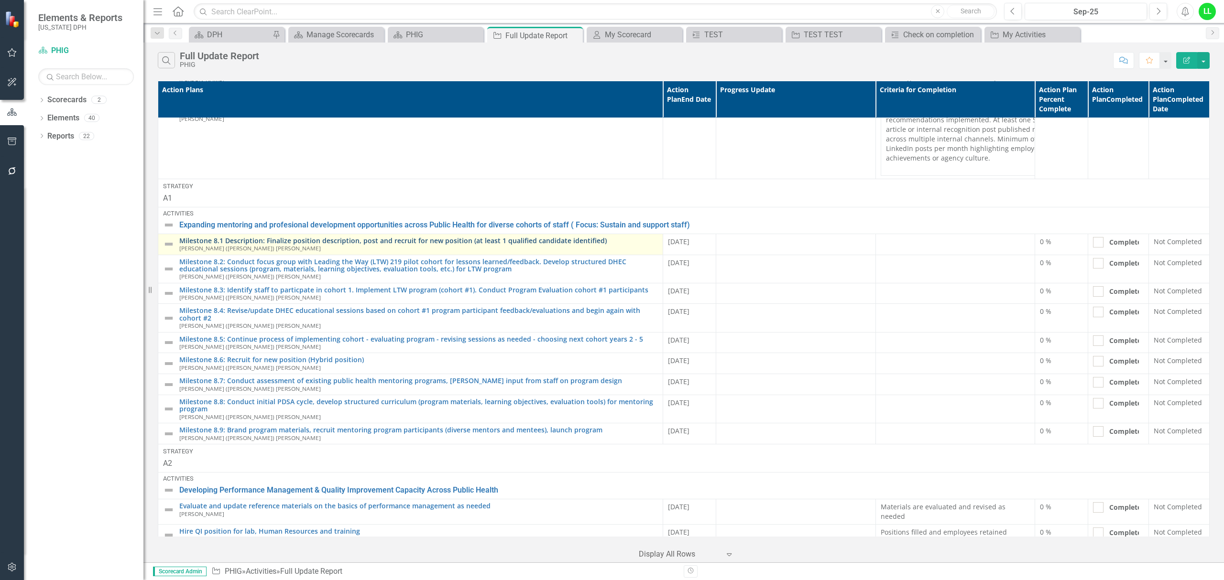
click at [369, 244] on link "Milestone 8.1 Description: Finalize position description, post and recruit for …" at bounding box center [418, 240] width 478 height 7
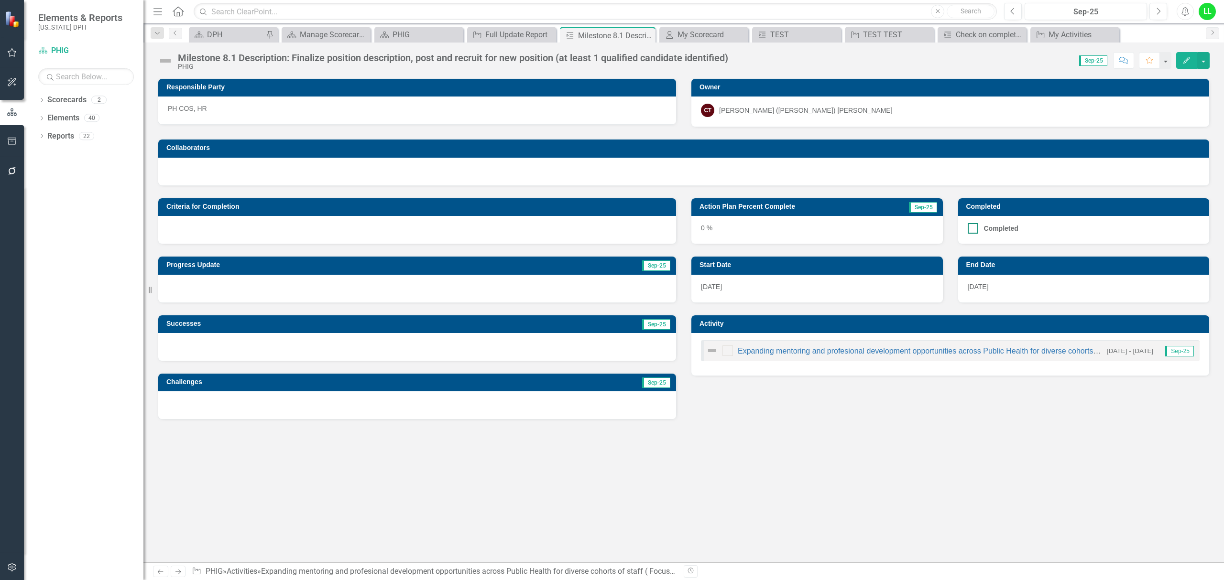
click at [973, 227] on input "Completed" at bounding box center [970, 226] width 6 height 6
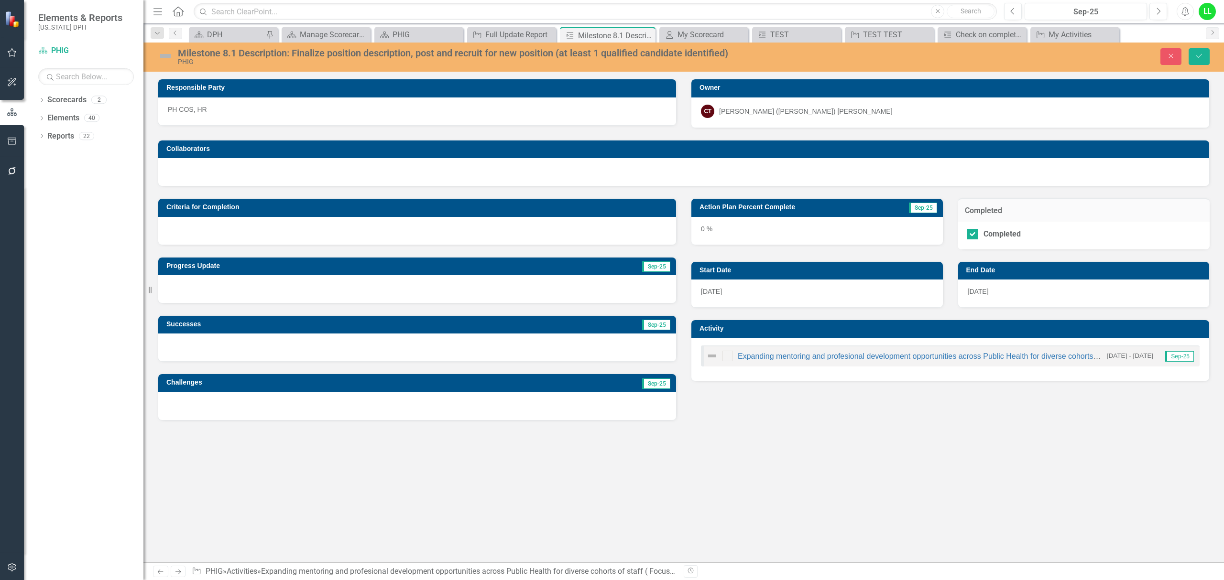
click at [976, 207] on h3 "Completed" at bounding box center [1084, 210] width 238 height 9
click at [973, 235] on div at bounding box center [972, 234] width 11 height 11
click at [973, 235] on input "Completed" at bounding box center [970, 232] width 6 height 6
checkbox input "false"
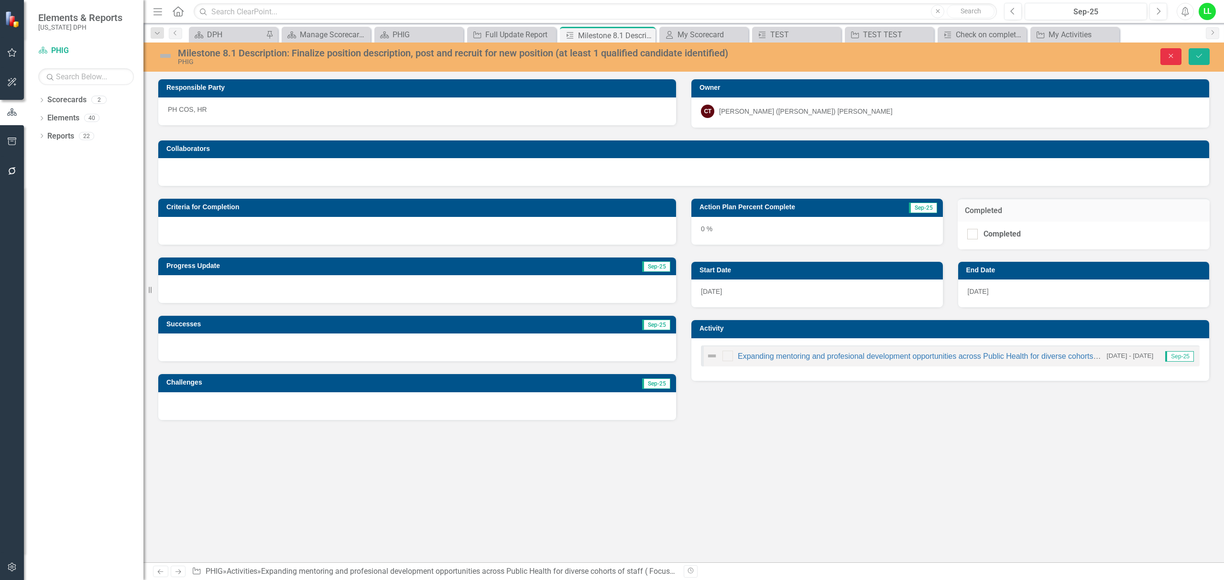
click at [1162, 55] on button "Close" at bounding box center [1170, 56] width 21 height 17
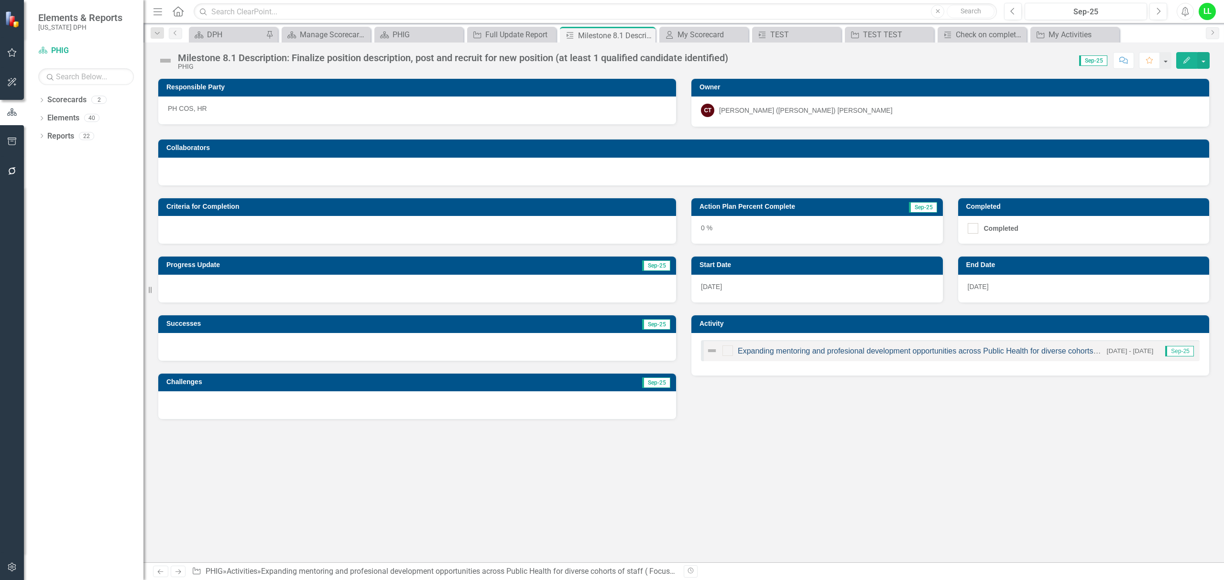
click at [762, 352] on link "Expanding mentoring and profesional development opportunities across Public Hea…" at bounding box center [986, 351] width 499 height 8
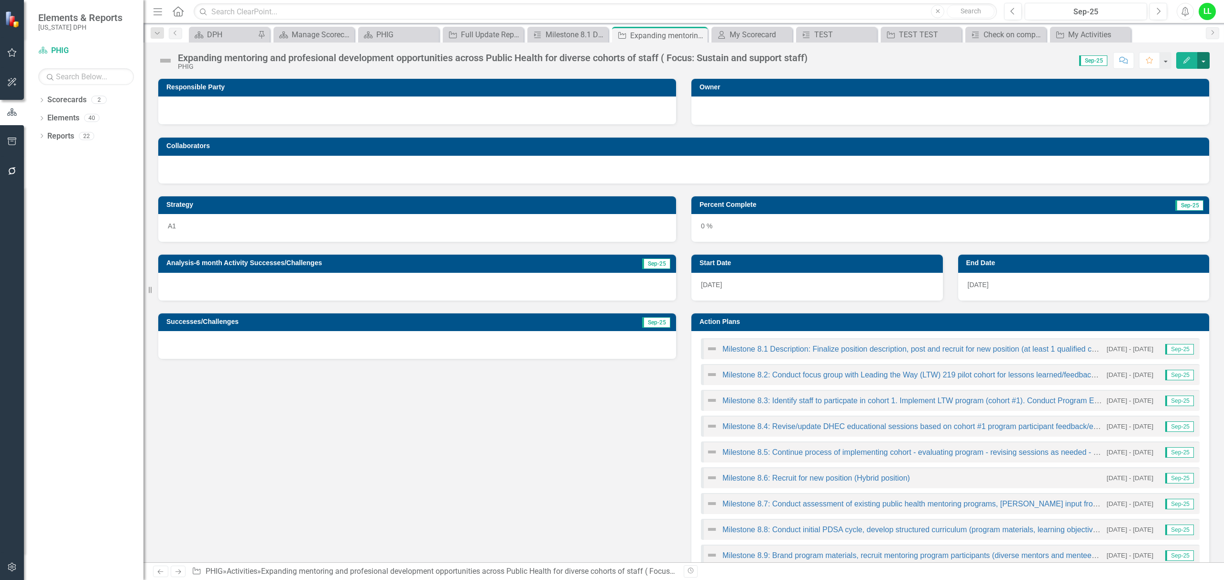
click at [1207, 57] on button "button" at bounding box center [1203, 60] width 12 height 17
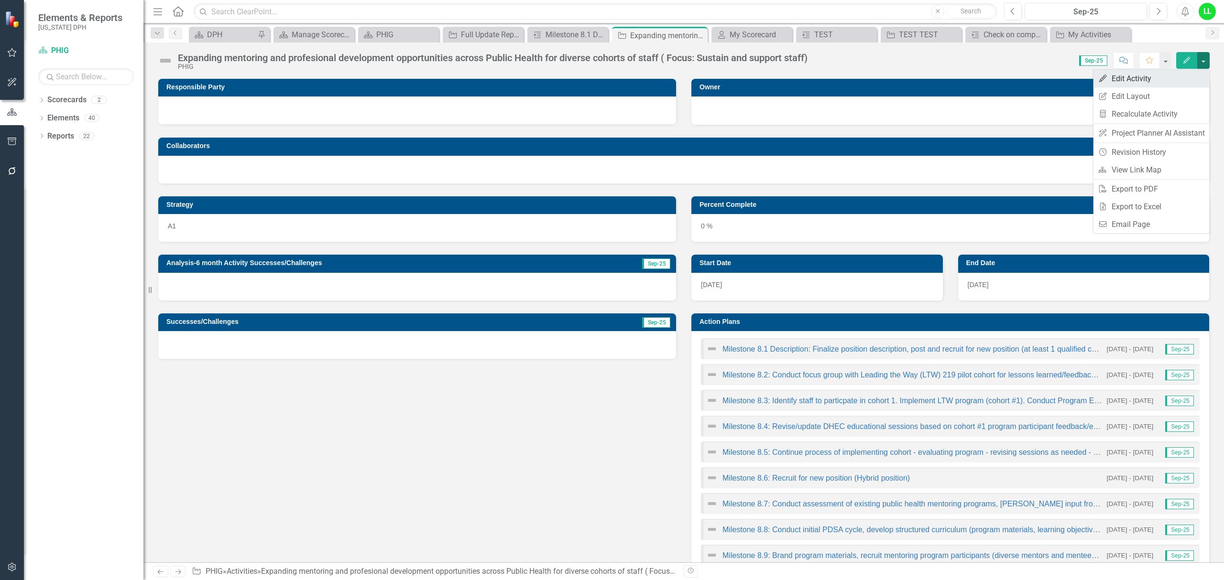
click at [1157, 79] on link "Edit Edit Activity" at bounding box center [1151, 79] width 116 height 18
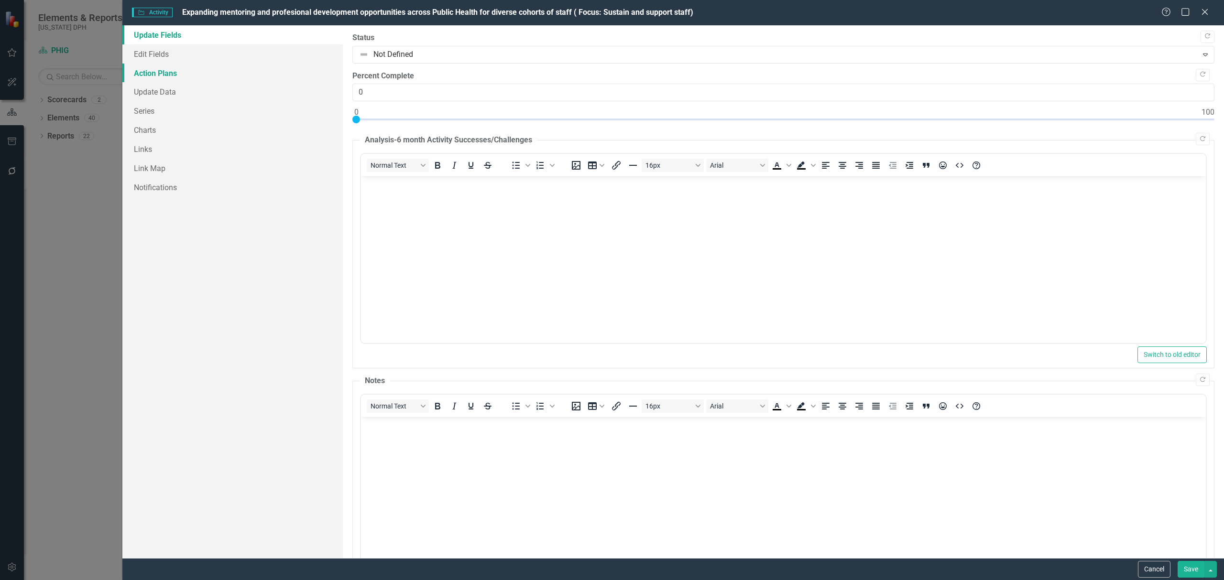
click at [159, 69] on link "Action Plans" at bounding box center [232, 73] width 220 height 19
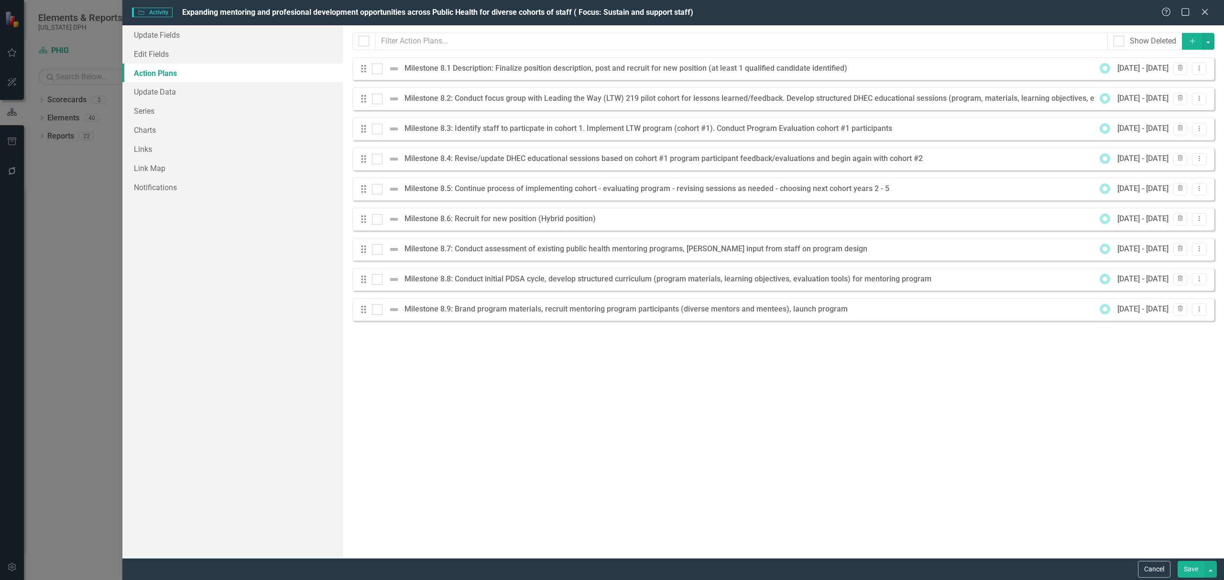
click at [761, 68] on div "Milestone 8.1 Description: Finalize position description, post and recruit for …" at bounding box center [627, 68] width 447 height 11
click at [478, 67] on div "Milestone 8.1 Description: Finalize position description, post and recruit for …" at bounding box center [627, 68] width 447 height 11
click at [379, 71] on div at bounding box center [377, 69] width 11 height 11
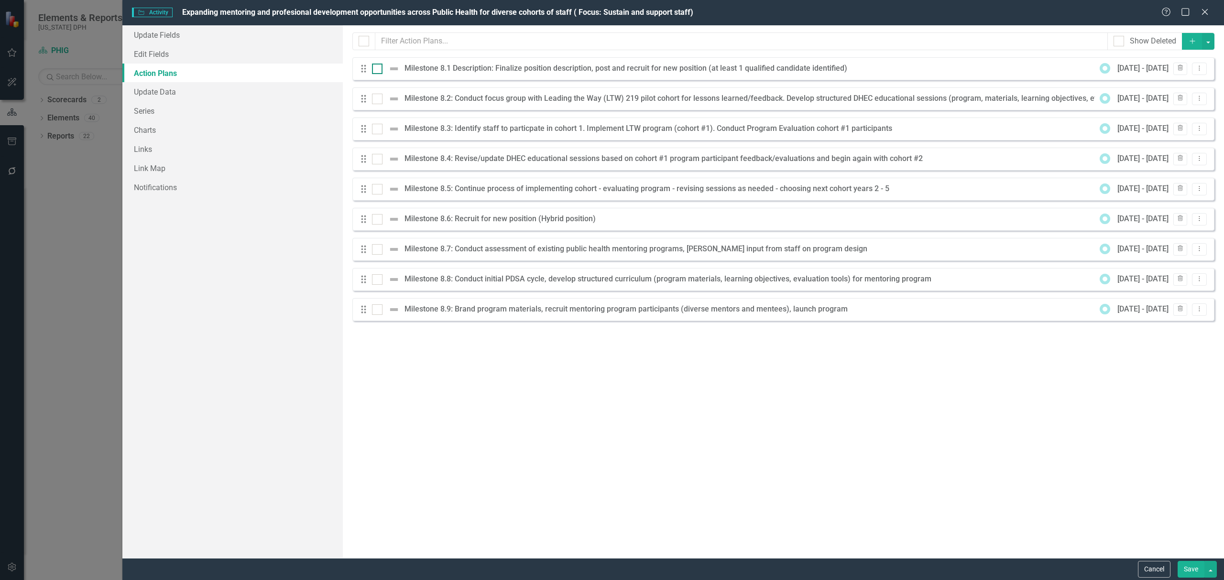
click at [378, 70] on input "checkbox" at bounding box center [375, 67] width 6 height 6
checkbox input "true"
click at [1197, 66] on icon "Dropdown Menu" at bounding box center [1199, 68] width 8 height 6
click at [1159, 85] on link "Edit Edit Action Plan" at bounding box center [1158, 85] width 96 height 18
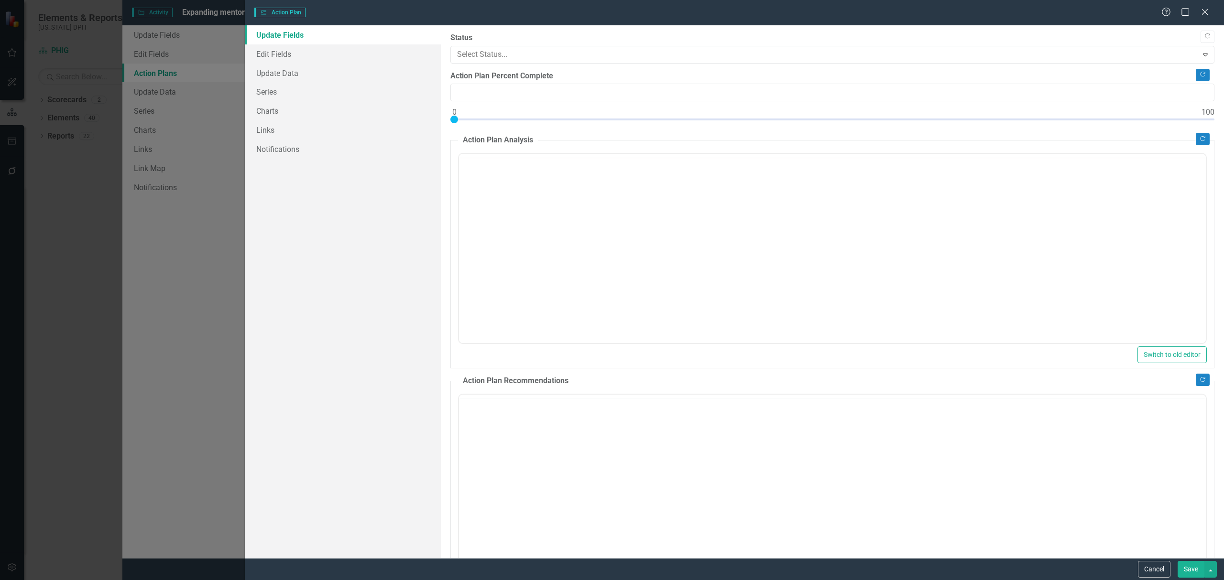
type input "0"
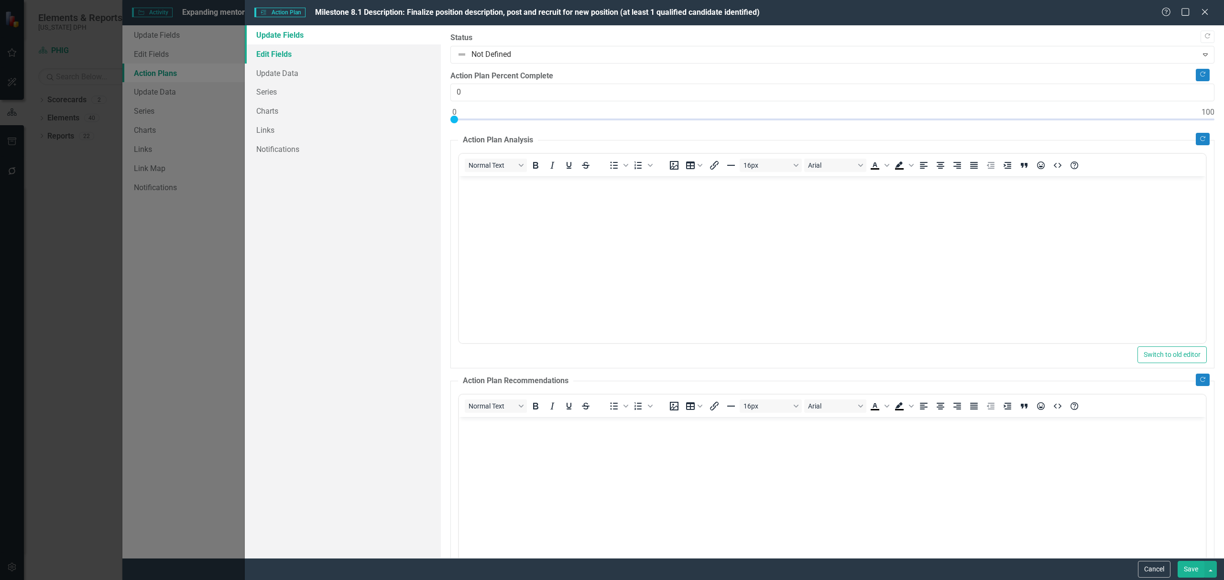
click at [264, 50] on link "Edit Fields" at bounding box center [343, 53] width 196 height 19
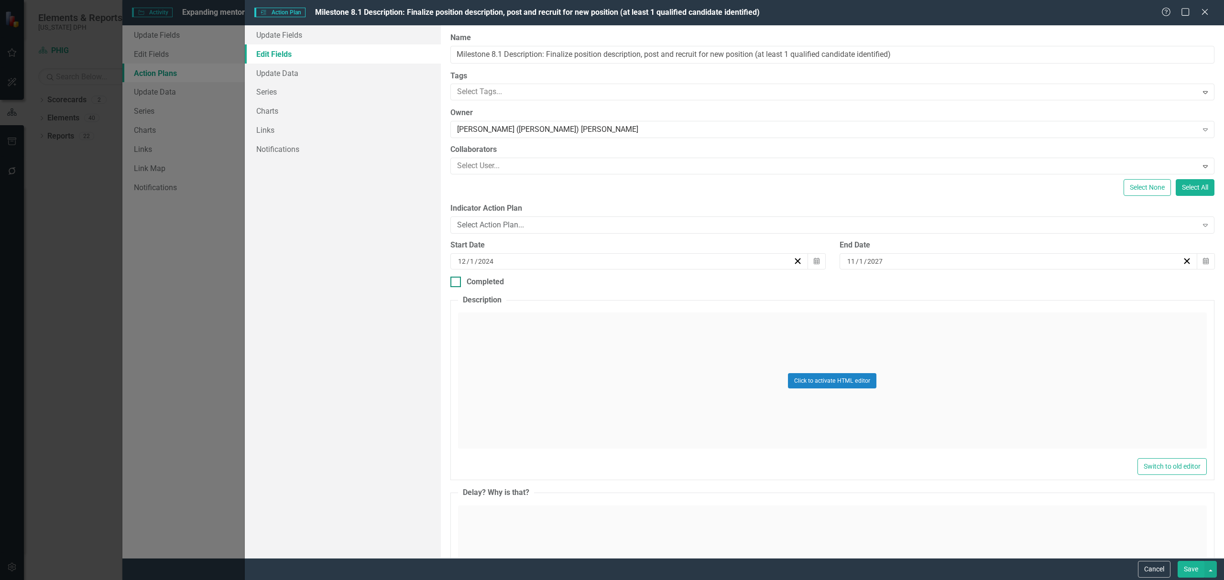
click at [456, 277] on div at bounding box center [455, 282] width 11 height 11
click at [456, 277] on input "Completed" at bounding box center [453, 280] width 6 height 6
checkbox input "true"
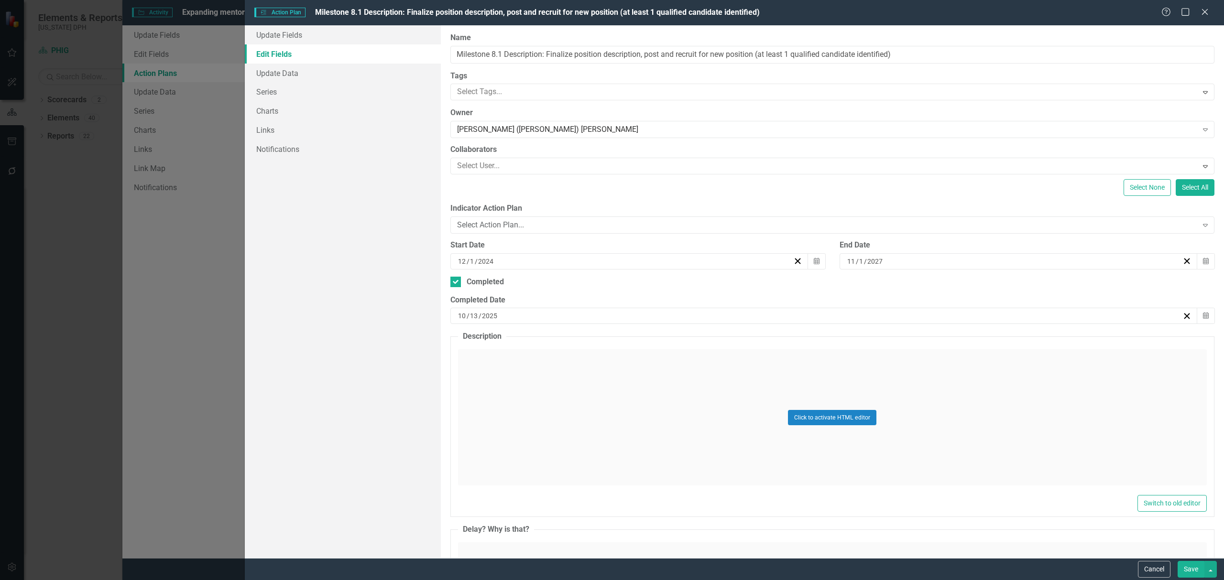
drag, startPoint x: 457, startPoint y: 315, endPoint x: 533, endPoint y: 314, distance: 76.5
click at [533, 314] on div "[DATE]" at bounding box center [819, 316] width 726 height 10
click at [805, 335] on button "[DATE]" at bounding box center [820, 341] width 82 height 21
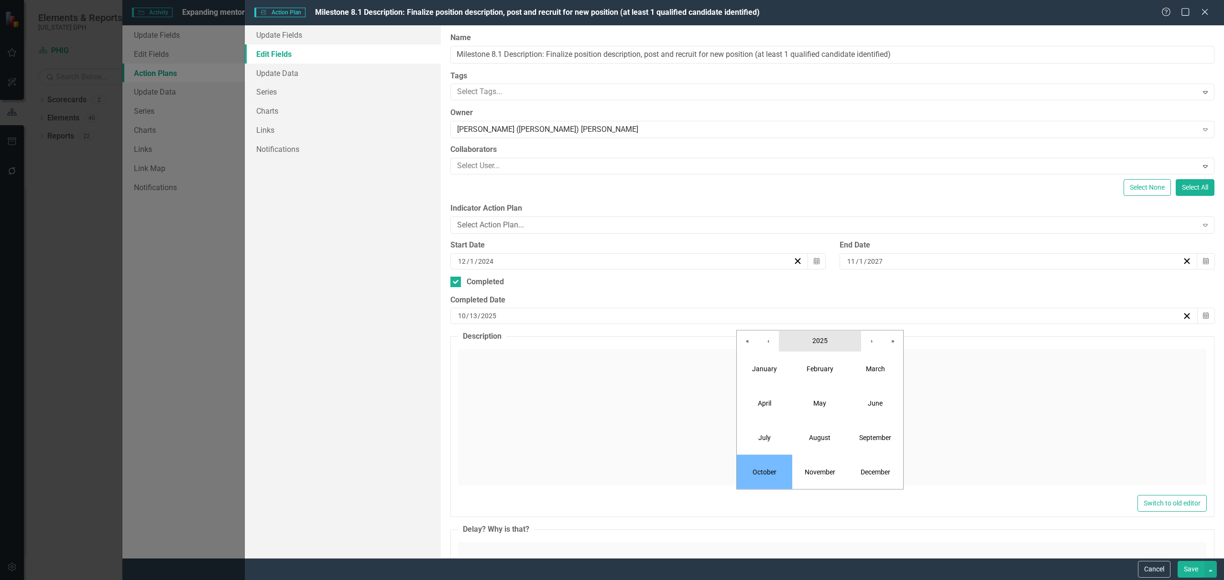
click at [808, 339] on button "2025" at bounding box center [820, 341] width 82 height 21
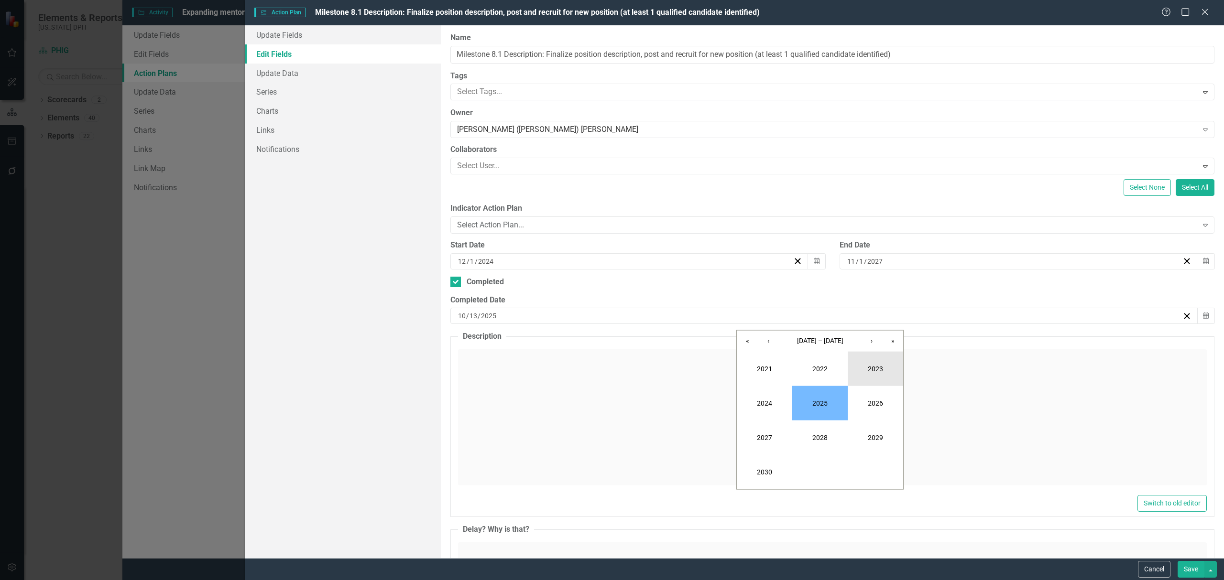
click at [872, 366] on button "2023" at bounding box center [874, 369] width 55 height 34
click at [769, 401] on abbr "April" at bounding box center [764, 404] width 13 height 8
click at [866, 338] on button "›" at bounding box center [871, 341] width 21 height 21
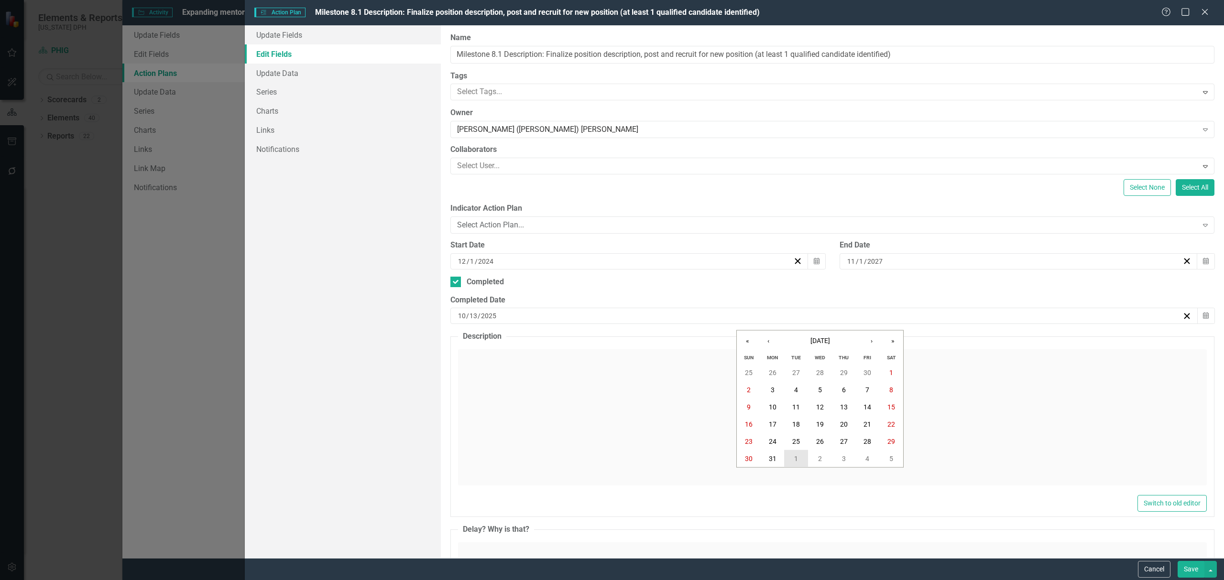
click at [795, 455] on abbr "1" at bounding box center [796, 459] width 4 height 8
click at [1195, 568] on button "Save" at bounding box center [1190, 569] width 27 height 17
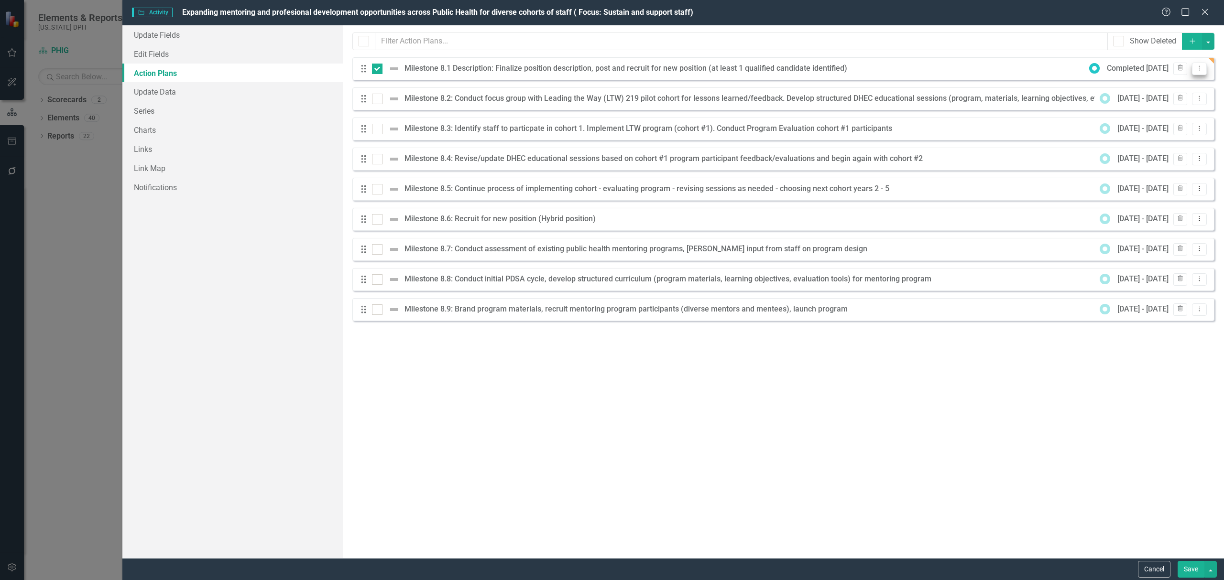
click at [1197, 65] on icon "Dropdown Menu" at bounding box center [1199, 68] width 8 height 6
click at [1144, 79] on link "Edit Edit Action Plan" at bounding box center [1158, 85] width 96 height 18
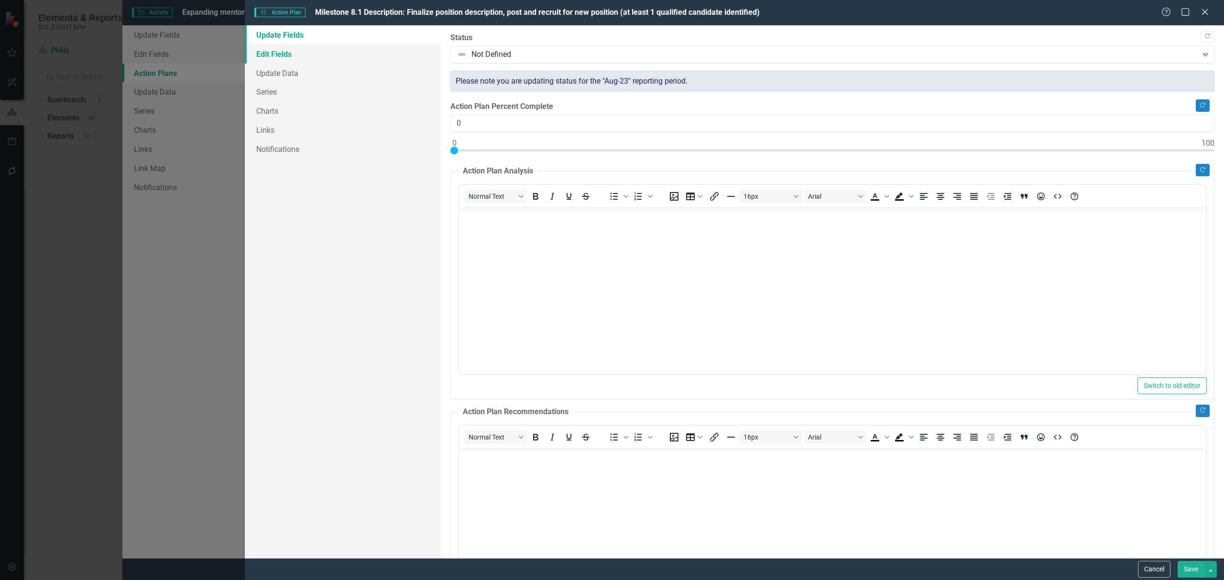
click at [274, 52] on link "Edit Fields" at bounding box center [343, 53] width 196 height 19
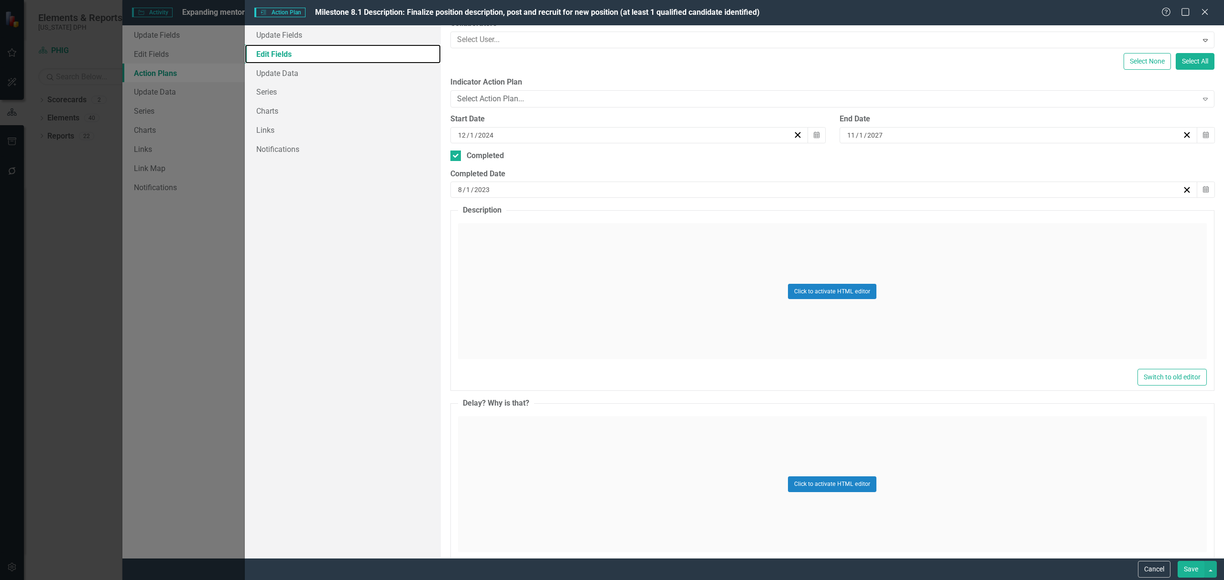
scroll to position [64, 0]
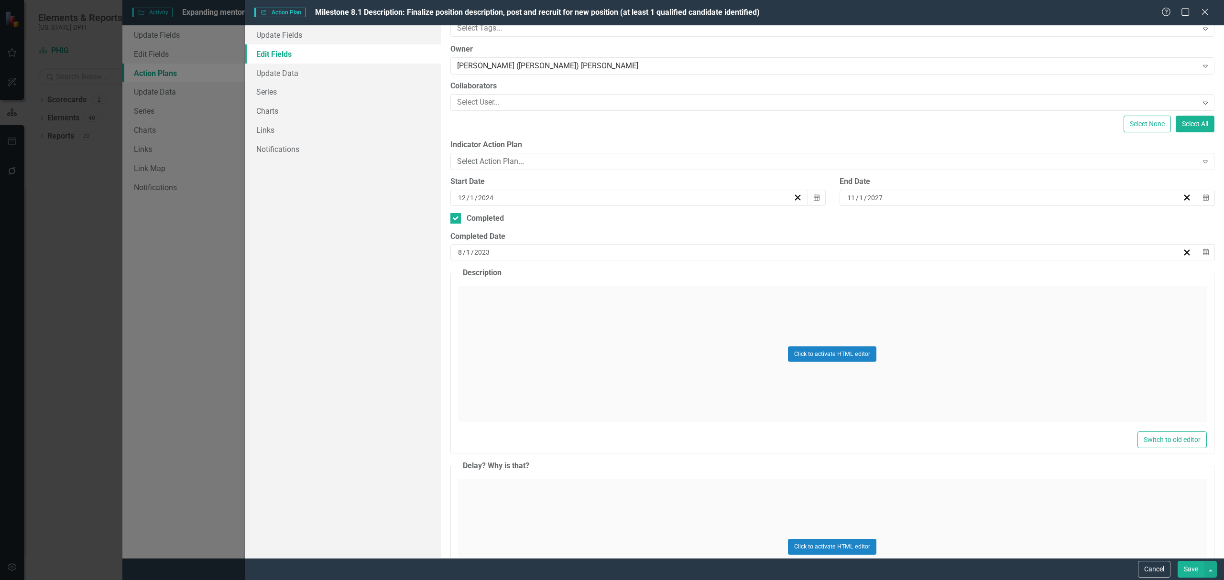
click at [495, 307] on div "Click to activate HTML editor" at bounding box center [832, 354] width 748 height 136
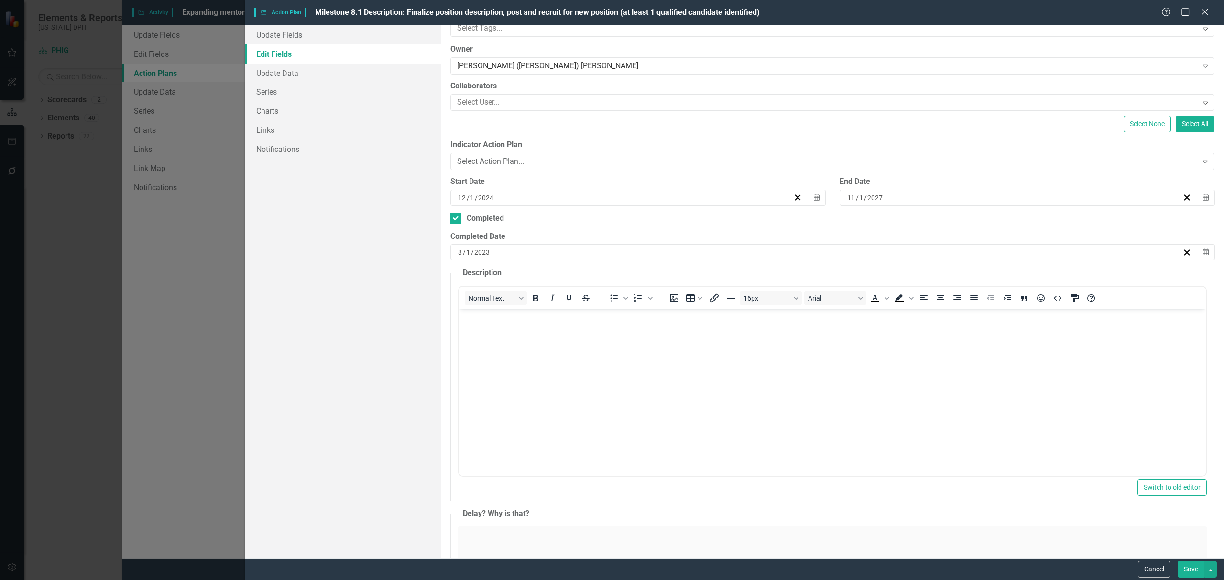
scroll to position [0, 0]
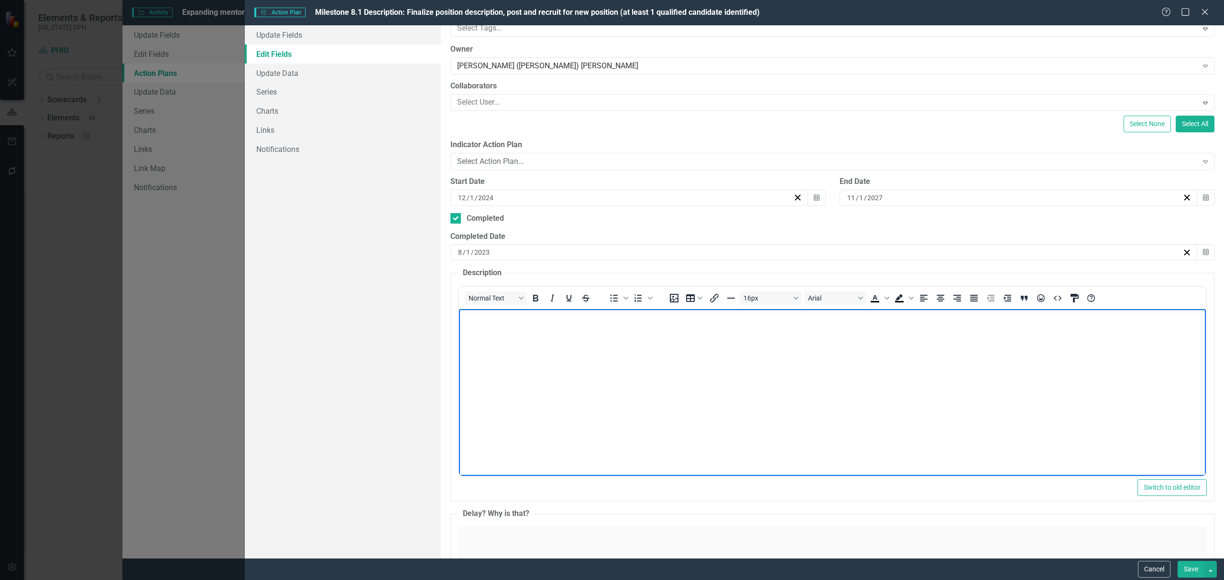
click at [517, 338] on body "Rich Text Area. Press ALT-0 for help." at bounding box center [831, 380] width 747 height 143
click at [711, 318] on p "This milestone was indicated as 75-99% complete for BP2 (end [DATE]) but positi…" at bounding box center [832, 317] width 742 height 11
click at [852, 319] on p "This milestone was indicated as 75-99% complete for BP2 (end [DATE]) but positi…" at bounding box center [832, 317] width 742 height 11
drag, startPoint x: 528, startPoint y: 319, endPoint x: 446, endPoint y: 310, distance: 82.7
click at [458, 310] on html "This milestone was indicated as 75-99% complete for BP2 (end [DATE]) but positi…" at bounding box center [831, 380] width 747 height 143
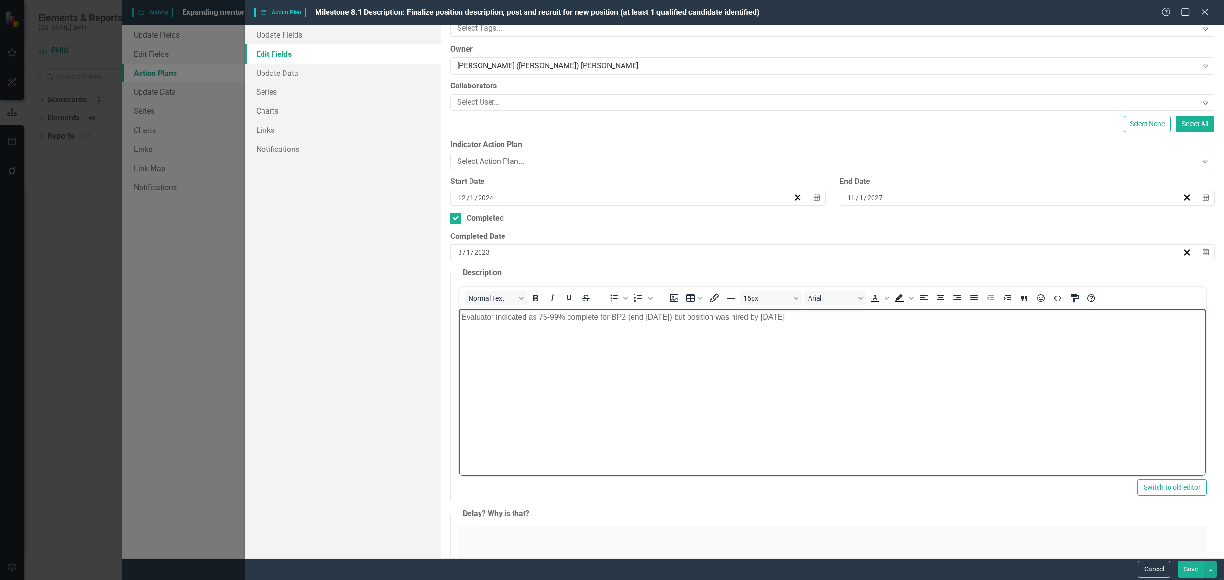
click at [529, 314] on p "Evaluator indicated as 75-99% complete for BP2 (end [DATE]) but position was hi…" at bounding box center [832, 317] width 742 height 11
click at [859, 319] on p "Evaluator indicated this milestone 75-99% complete for BP2 (end [DATE]) but pos…" at bounding box center [832, 317] width 742 height 11
click at [919, 319] on p "Evaluator indicated this milestone 75-99% complete for BP2 (end [DATE]) but pos…" at bounding box center [832, 317] width 742 height 11
click at [1139, 315] on p "Evaluator indicated this milestone 75-99% complete for BP2 (end [DATE]) but pos…" at bounding box center [832, 317] width 742 height 11
click at [1189, 570] on button "Save" at bounding box center [1190, 569] width 27 height 17
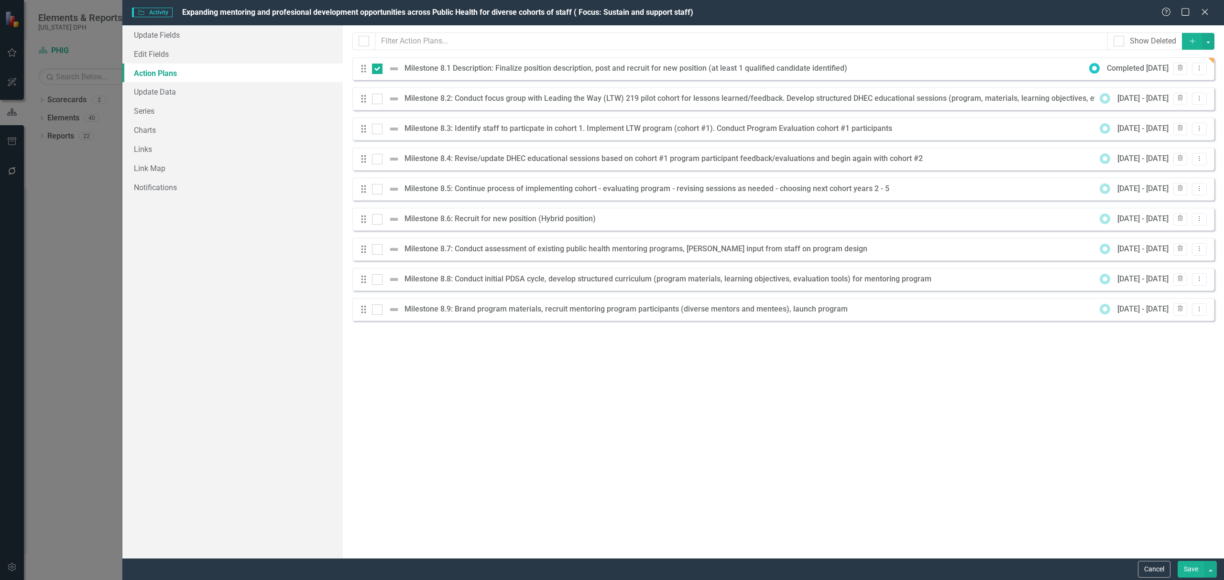
click at [494, 65] on div "Milestone 8.1 Description: Finalize position description, post and recruit for …" at bounding box center [627, 68] width 447 height 11
click at [1186, 568] on button "Save" at bounding box center [1190, 569] width 27 height 17
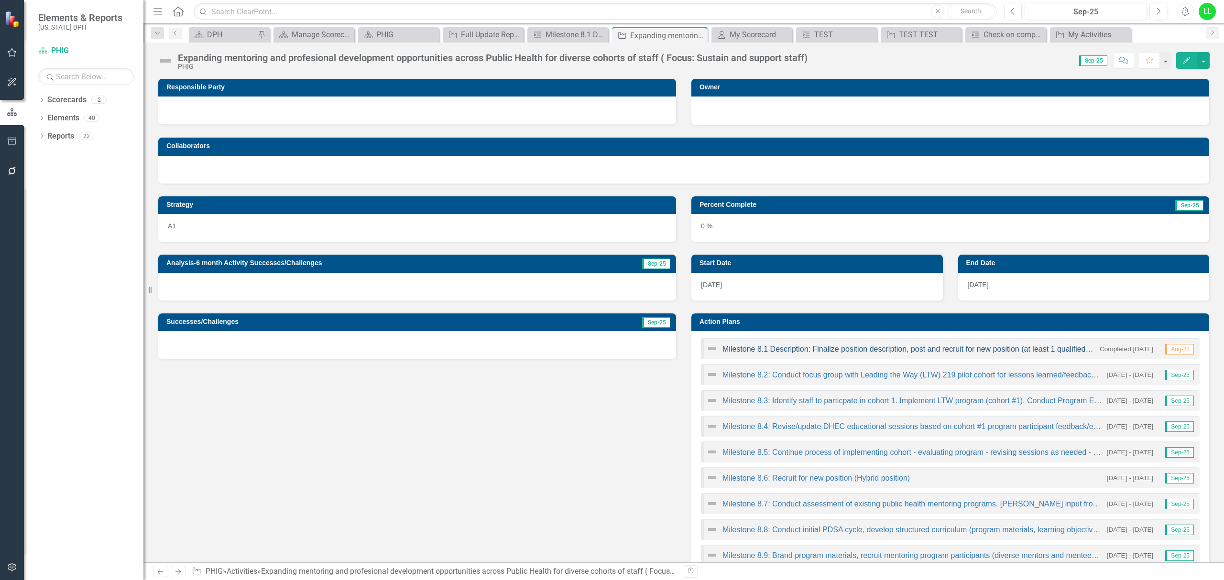
click at [815, 352] on link "Milestone 8.1 Description: Finalize position description, post and recruit for …" at bounding box center [939, 349] width 434 height 8
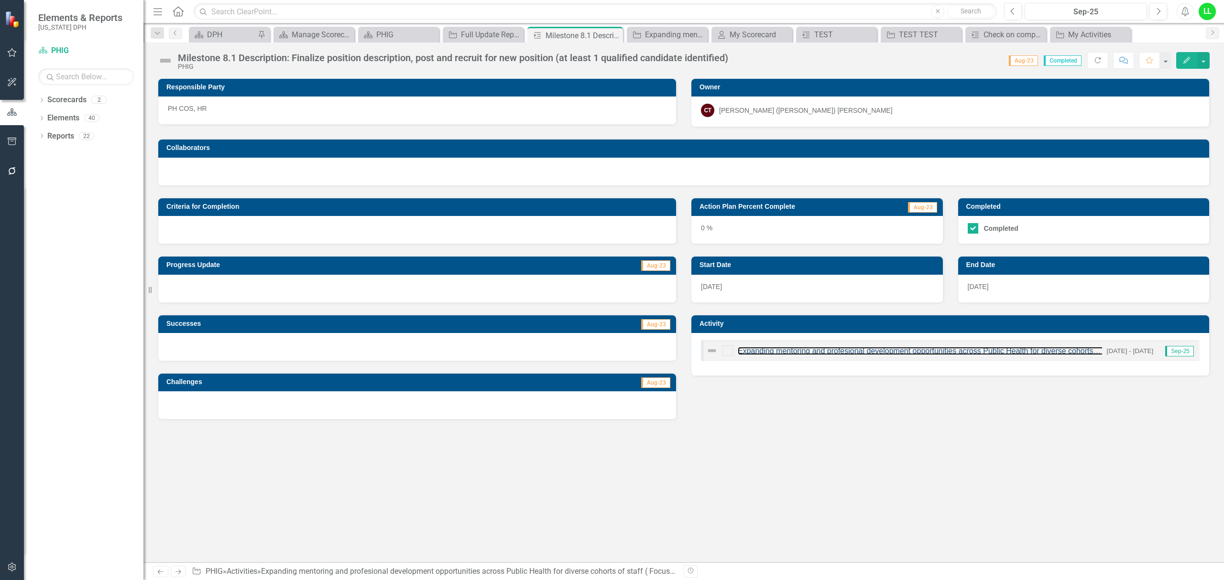
click at [815, 352] on link "Expanding mentoring and profesional development opportunities across Public Hea…" at bounding box center [986, 351] width 499 height 8
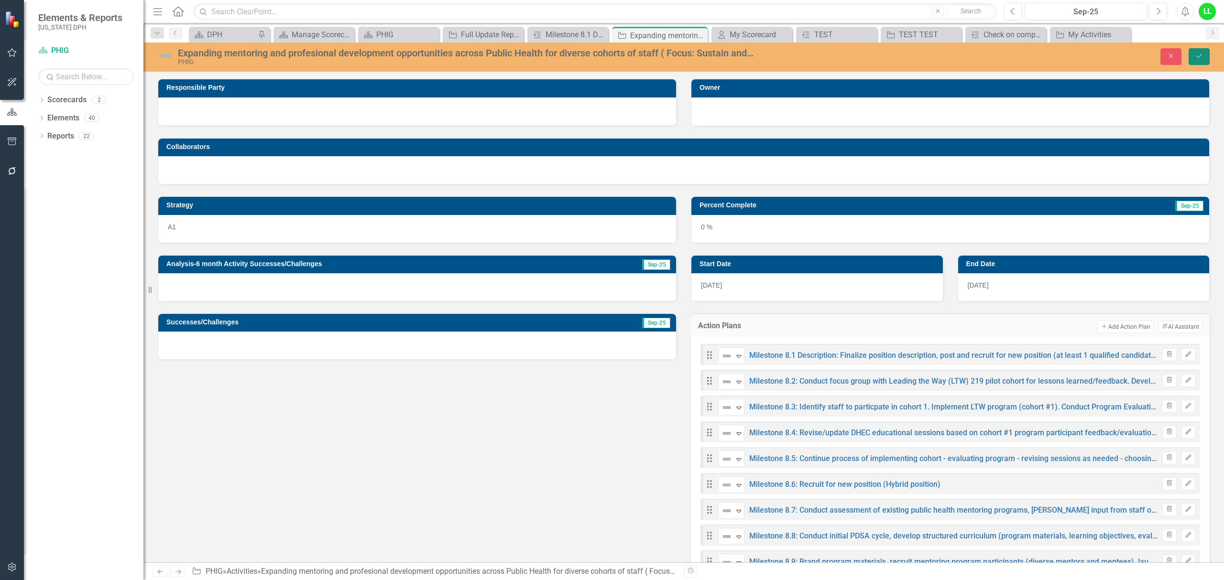
click at [1202, 59] on icon "Save" at bounding box center [1198, 56] width 9 height 7
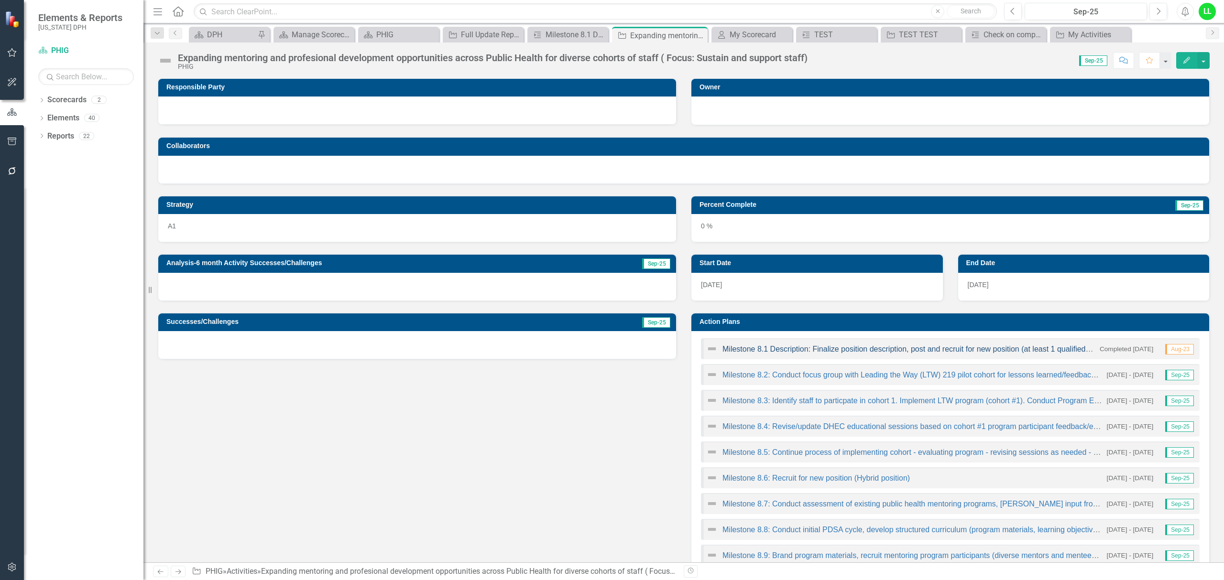
click at [841, 349] on link "Milestone 8.1 Description: Finalize position description, post and recruit for …" at bounding box center [939, 349] width 434 height 8
click at [838, 349] on link "Milestone 8.1 Description: Finalize position description, post and recruit for …" at bounding box center [939, 349] width 434 height 8
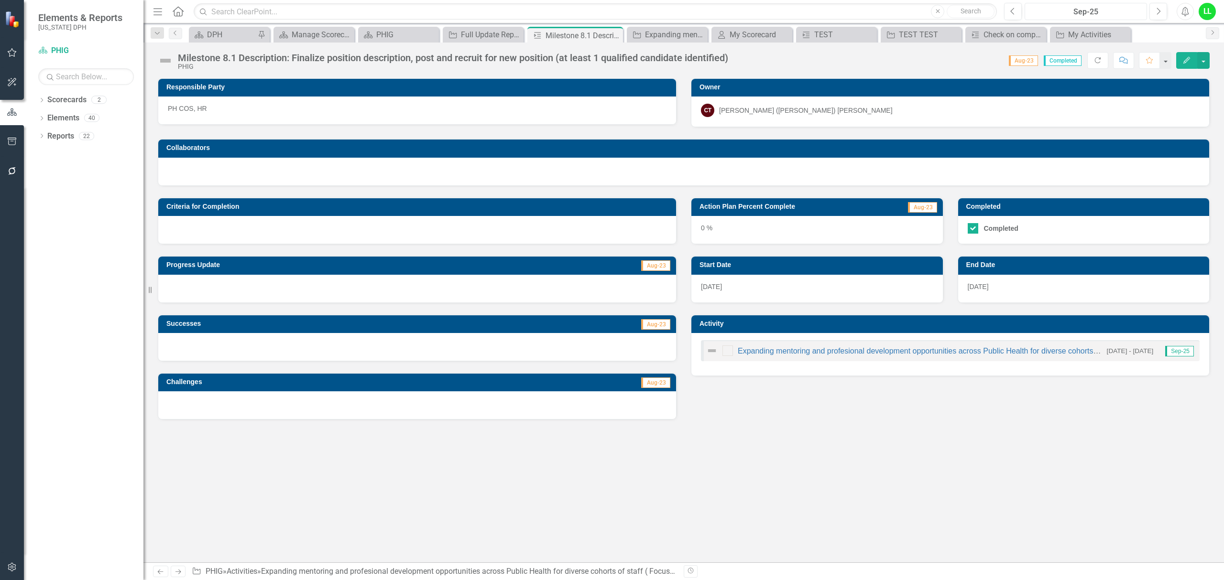
click at [1088, 10] on div "Sep-25" at bounding box center [1086, 11] width 116 height 11
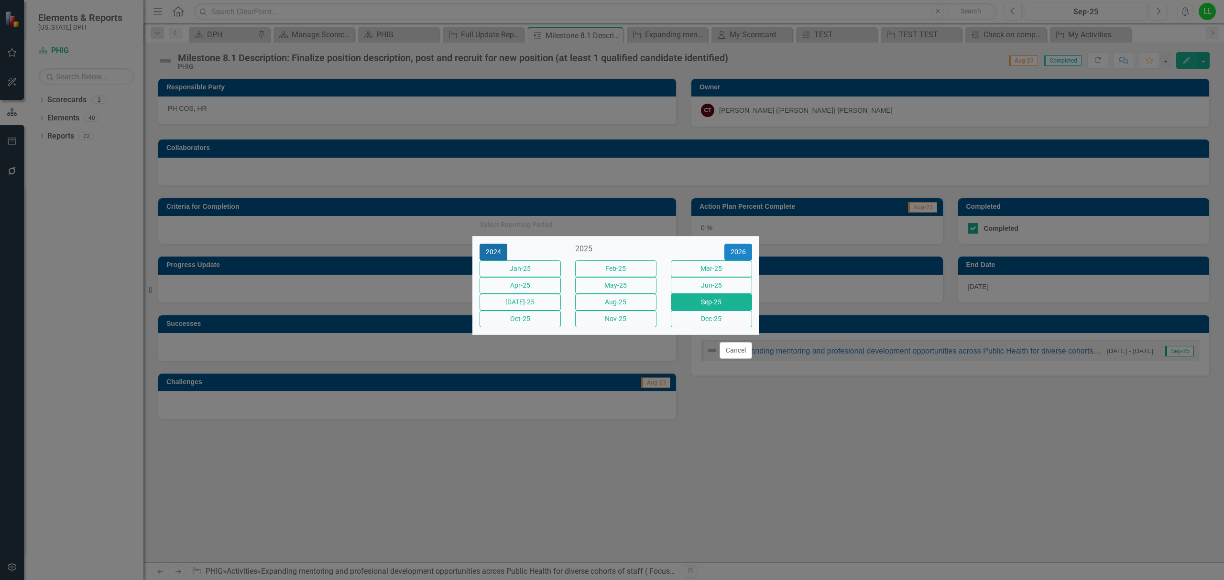
click at [500, 244] on button "2024" at bounding box center [493, 252] width 28 height 17
click at [487, 244] on button "2023" at bounding box center [493, 252] width 28 height 17
click at [606, 302] on button "Aug-23" at bounding box center [615, 302] width 81 height 17
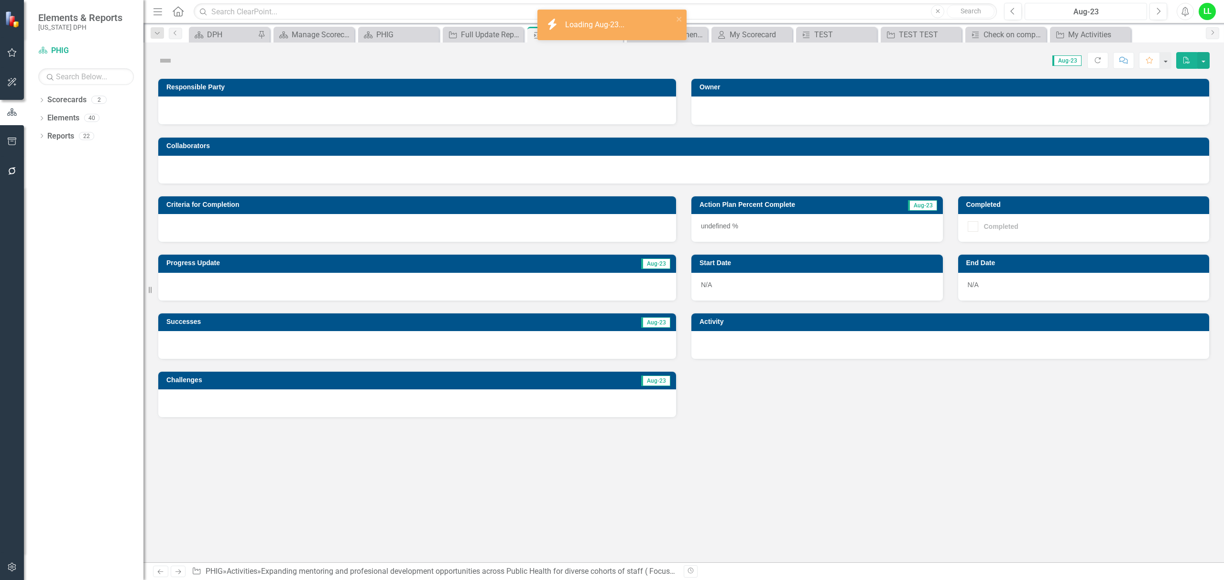
checkbox input "true"
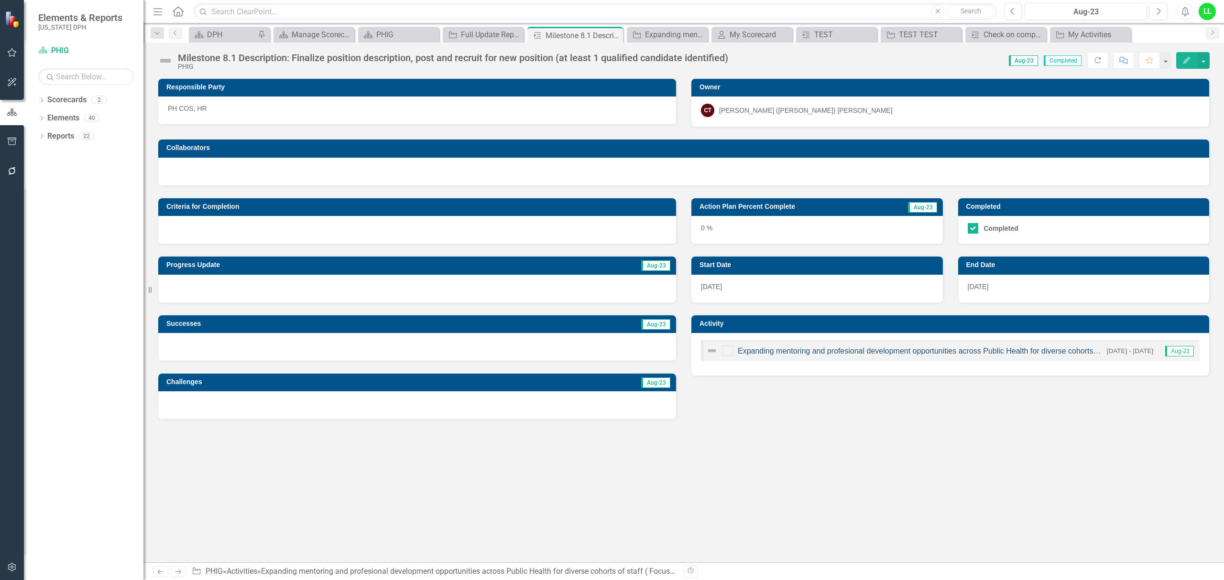
click at [832, 351] on link "Expanding mentoring and profesional development opportunities across Public Hea…" at bounding box center [986, 351] width 499 height 8
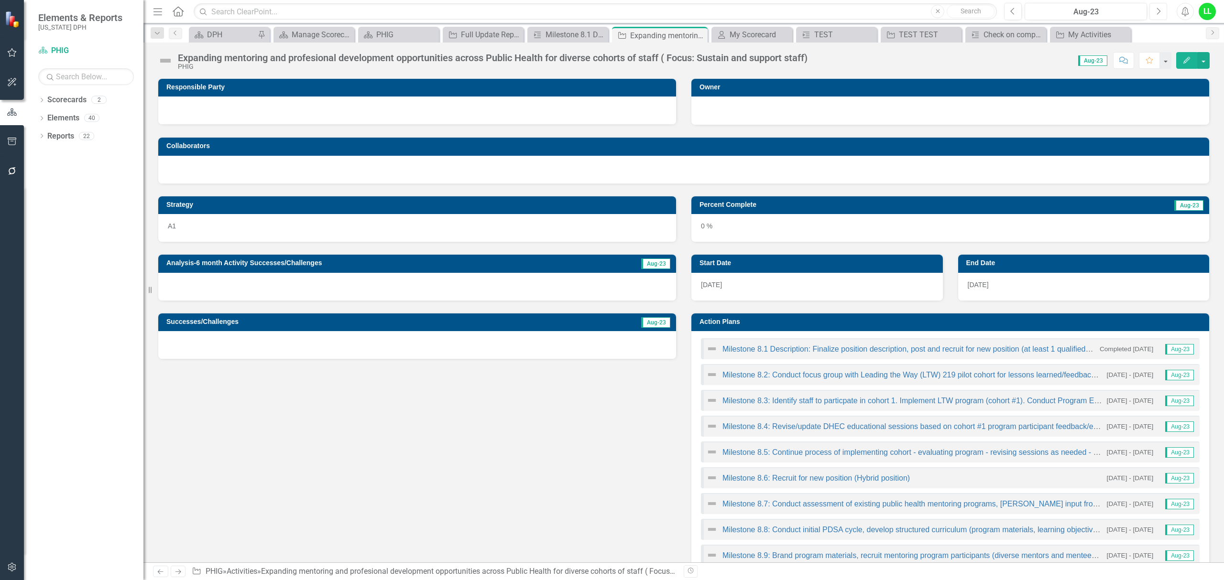
click at [1159, 7] on icon "Next" at bounding box center [1157, 11] width 5 height 9
